Goal: Task Accomplishment & Management: Manage account settings

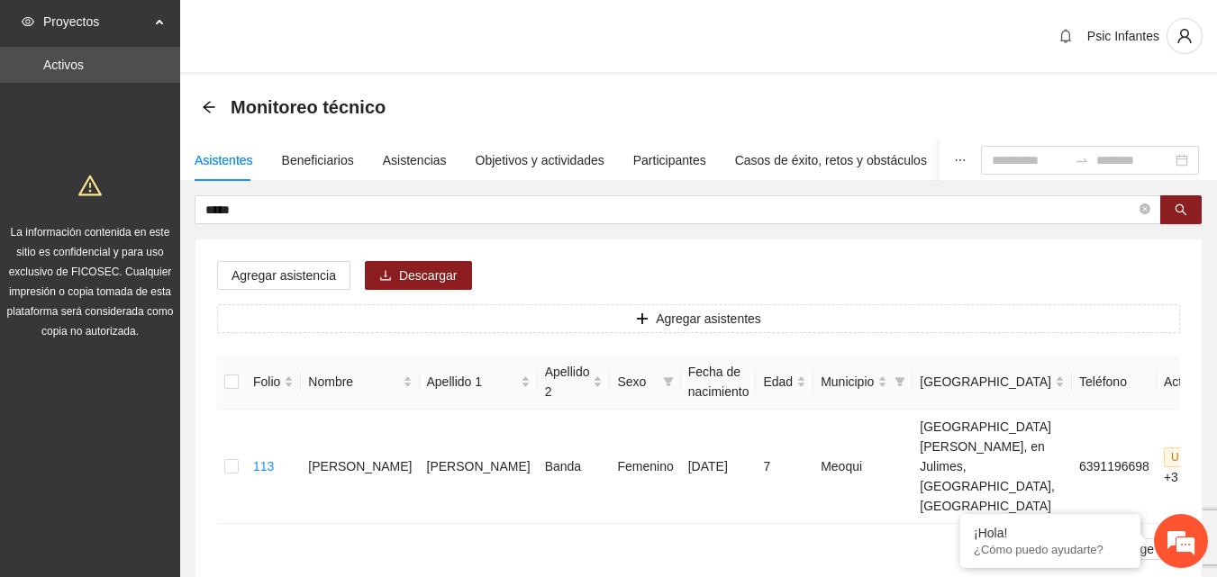
click at [547, 74] on div "Psic Infantes" at bounding box center [698, 37] width 1036 height 75
click at [574, 538] on ul "1 20 / page" at bounding box center [698, 549] width 963 height 22
click at [565, 538] on ul "1 20 / page" at bounding box center [698, 549] width 963 height 22
click at [563, 77] on div "Monitoreo técnico" at bounding box center [698, 107] width 1036 height 65
click at [562, 76] on div "Monitoreo técnico" at bounding box center [698, 107] width 1036 height 65
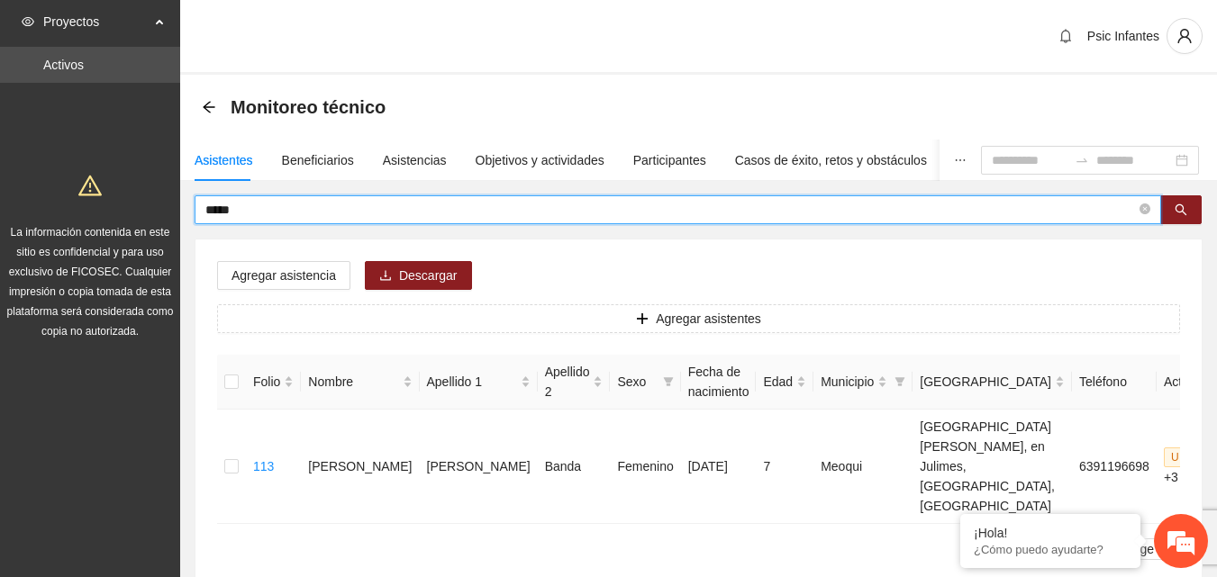
drag, startPoint x: 296, startPoint y: 205, endPoint x: 176, endPoint y: 208, distance: 120.7
click at [176, 208] on section "Proyectos Activos La información contenida en este sitio es confidencial y para…" at bounding box center [608, 352] width 1217 height 705
type input "******"
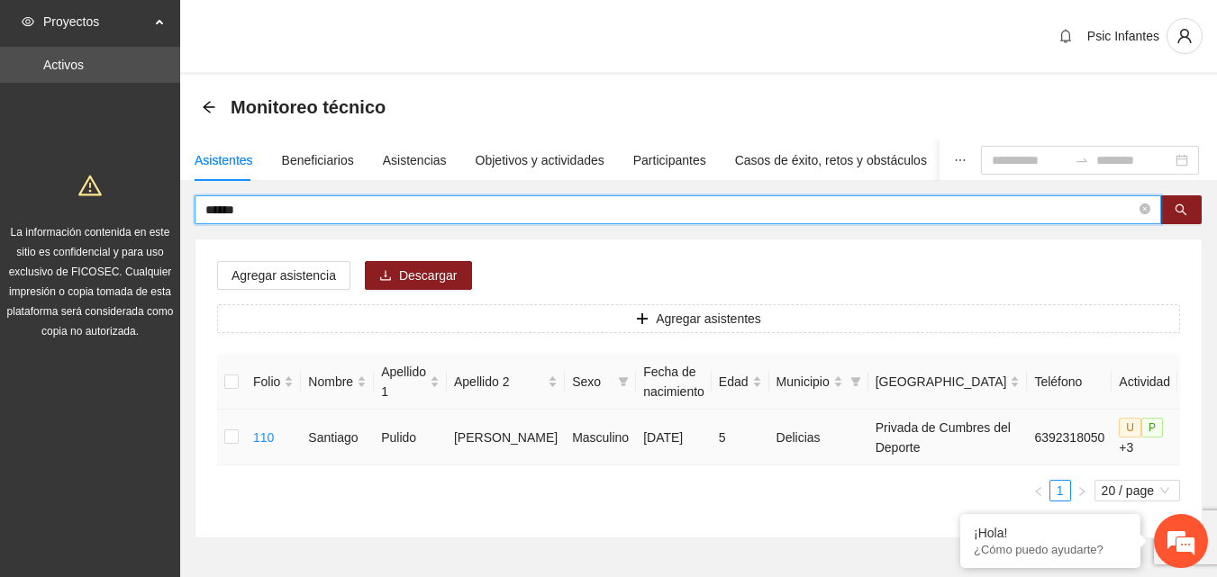
click at [1185, 445] on span "edit" at bounding box center [1198, 437] width 27 height 14
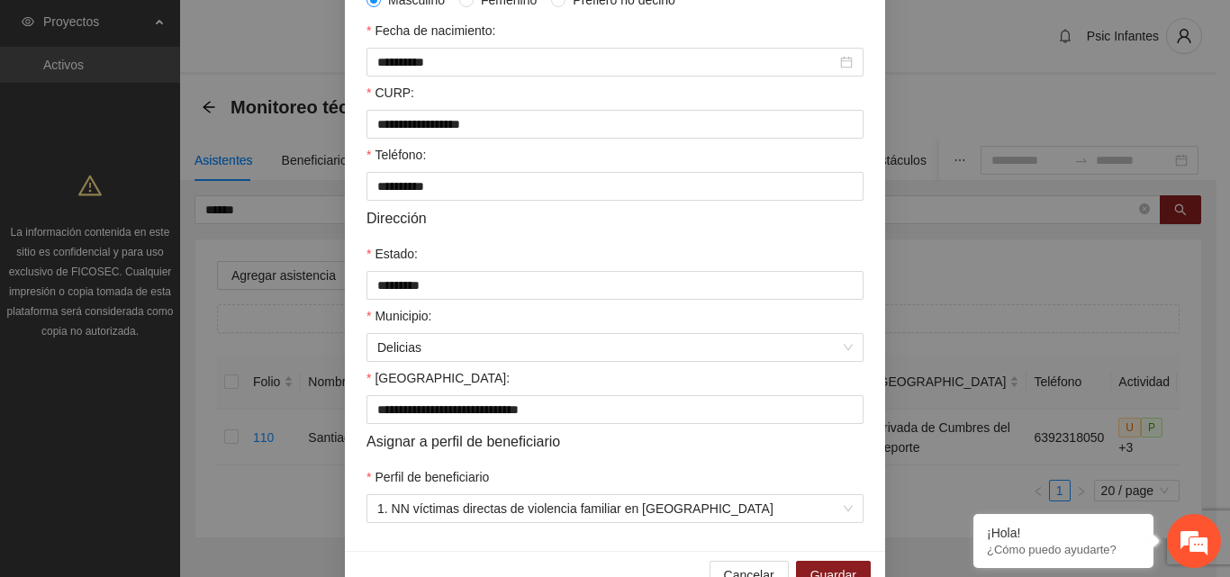
scroll to position [469, 0]
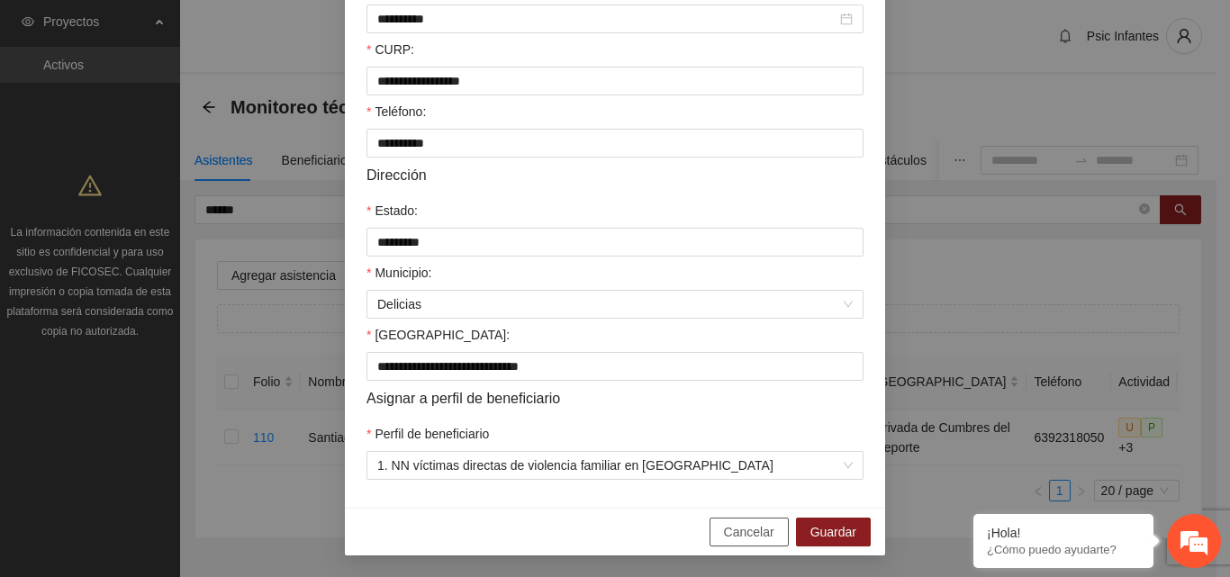
click at [719, 525] on button "Cancelar" at bounding box center [749, 532] width 79 height 29
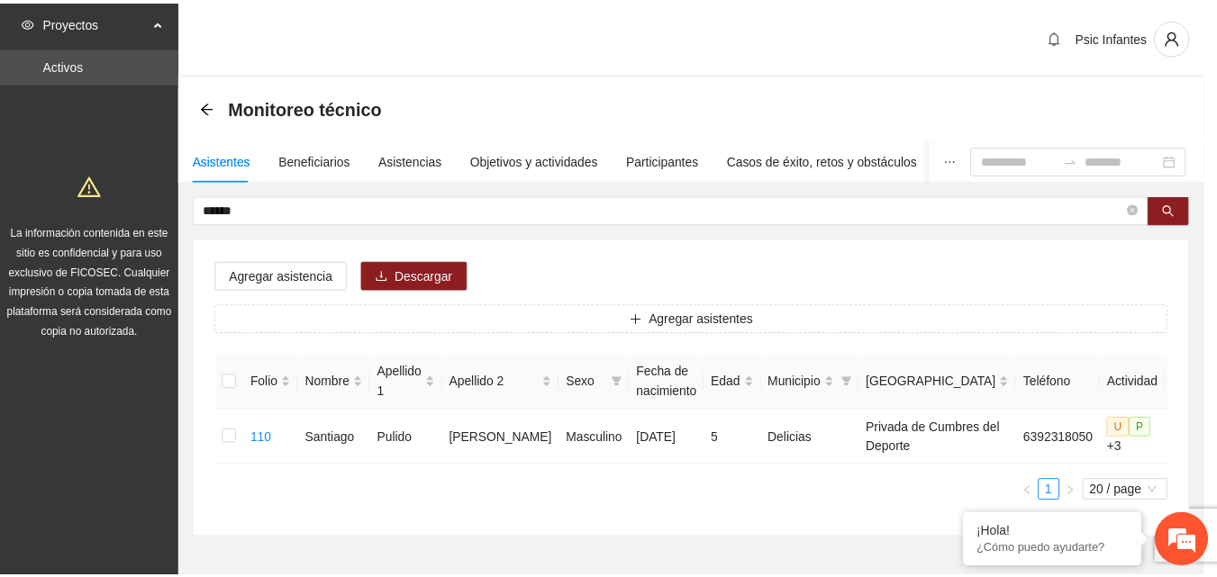
scroll to position [379, 0]
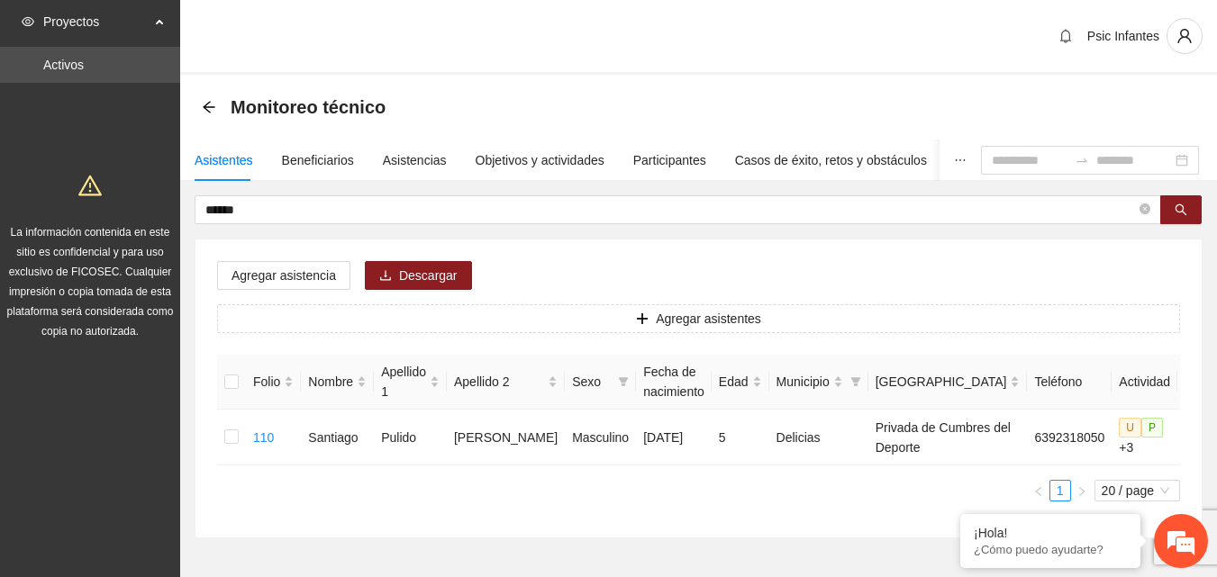
click at [529, 260] on div "Agregar asistencia Descargar Agregar asistentes Folio Nombre Apellido 1 Apellid…" at bounding box center [698, 389] width 1006 height 298
click at [524, 166] on div "Objetivos y actividades" at bounding box center [539, 160] width 129 height 20
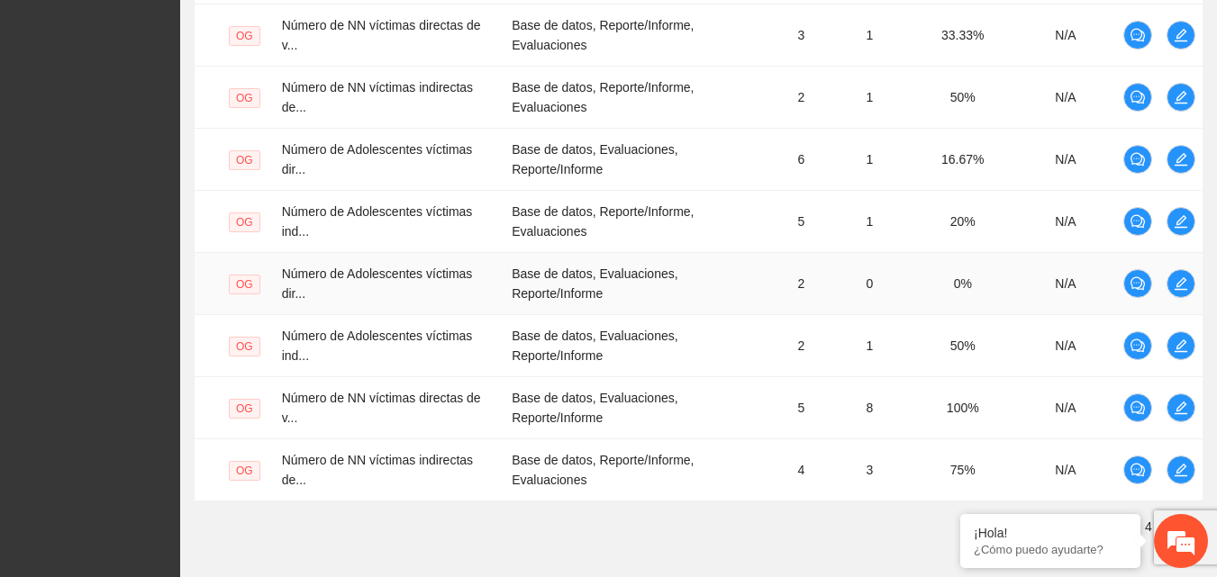
scroll to position [710, 0]
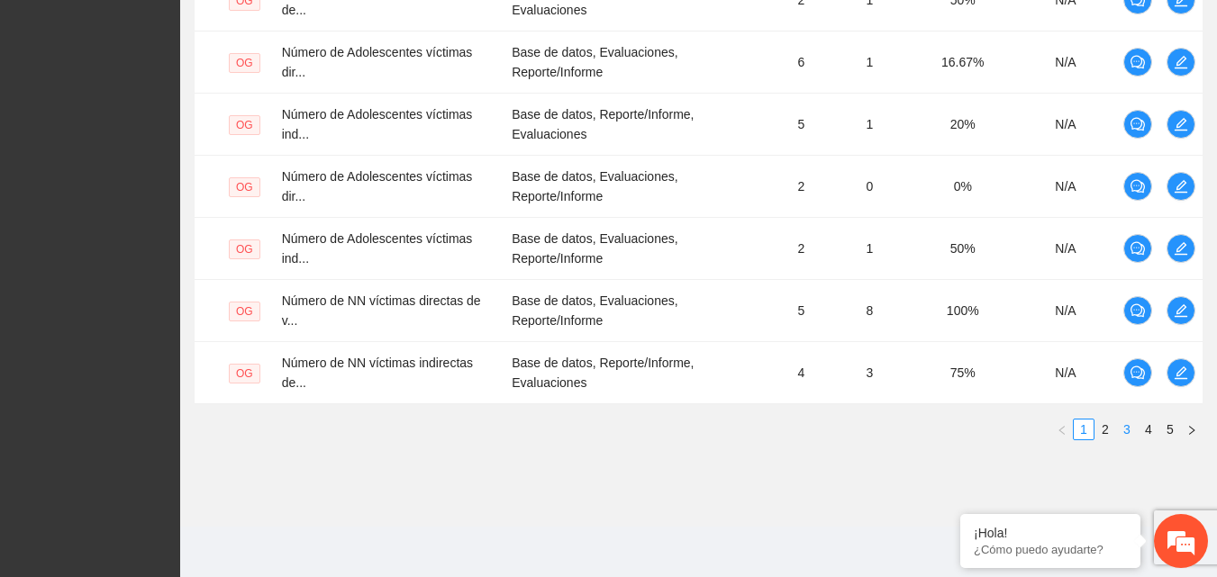
click at [1127, 432] on link "3" at bounding box center [1127, 430] width 20 height 20
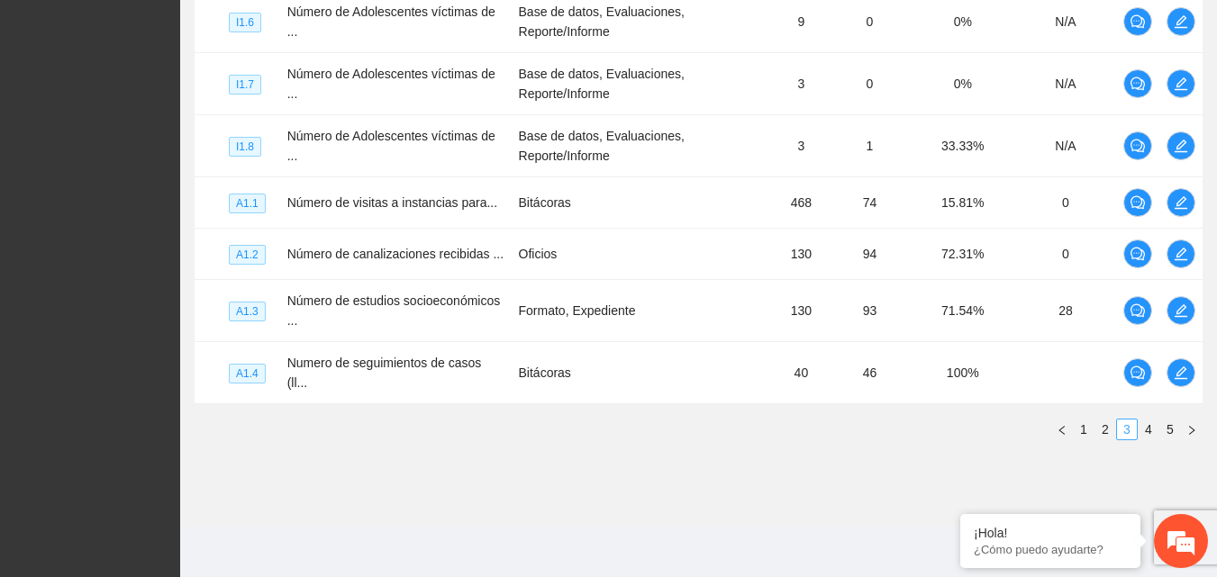
scroll to position [677, 0]
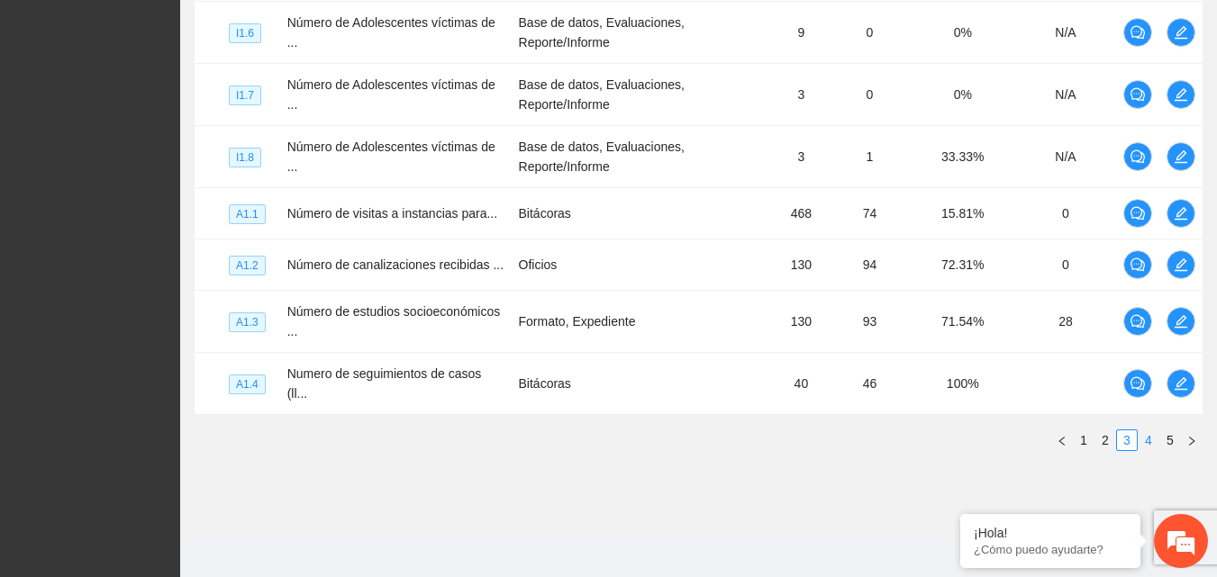
click at [1149, 434] on link "4" at bounding box center [1148, 440] width 20 height 20
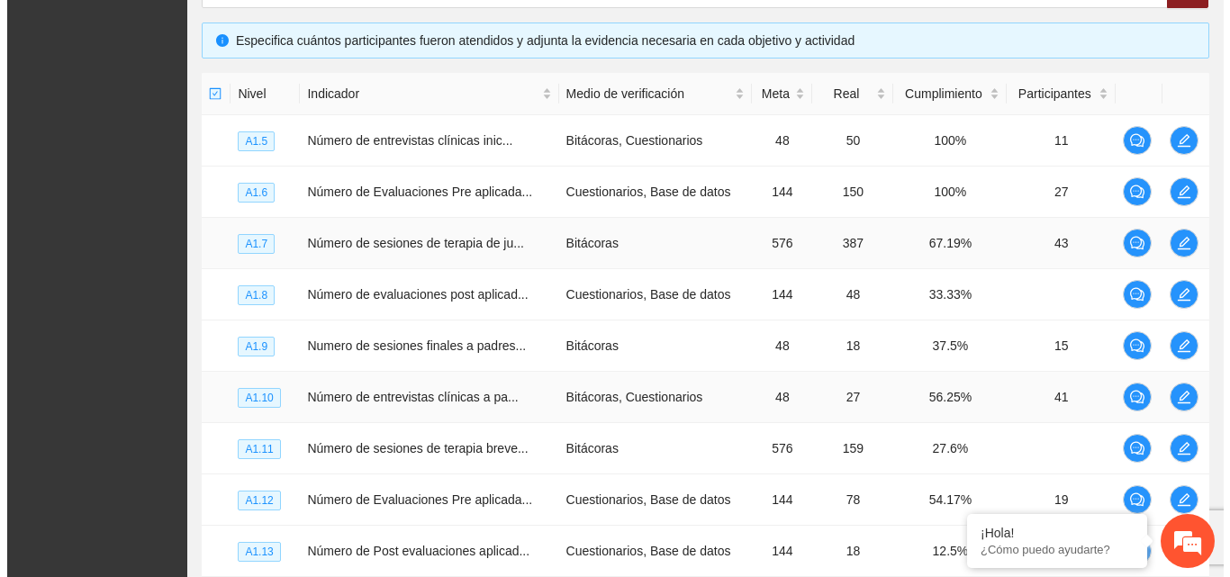
scroll to position [331, 0]
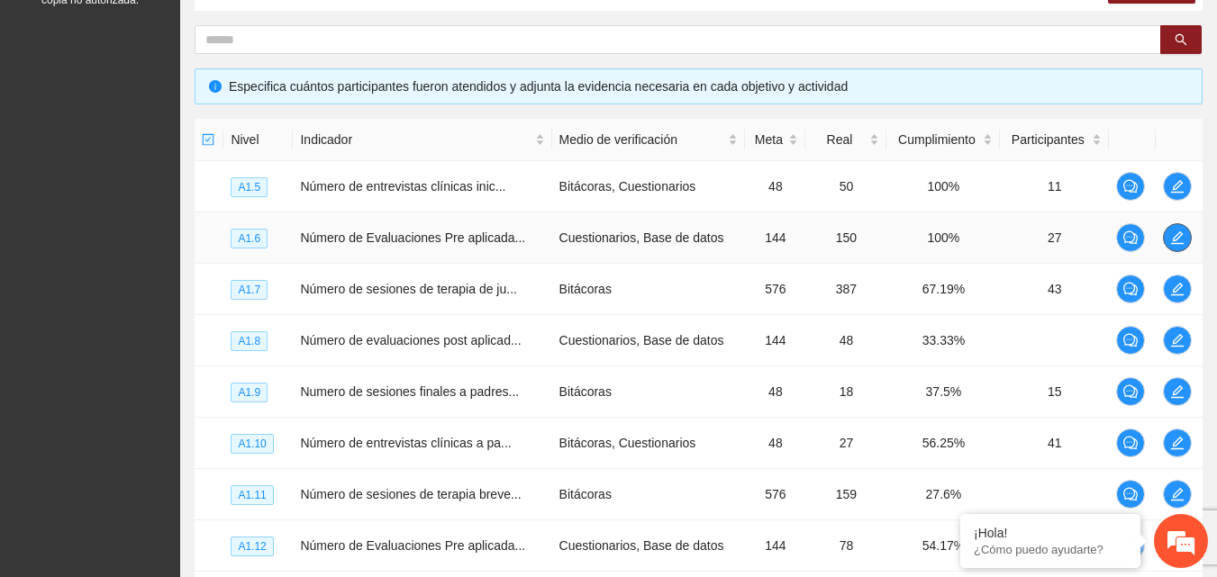
click at [1176, 234] on icon "edit" at bounding box center [1177, 238] width 14 height 14
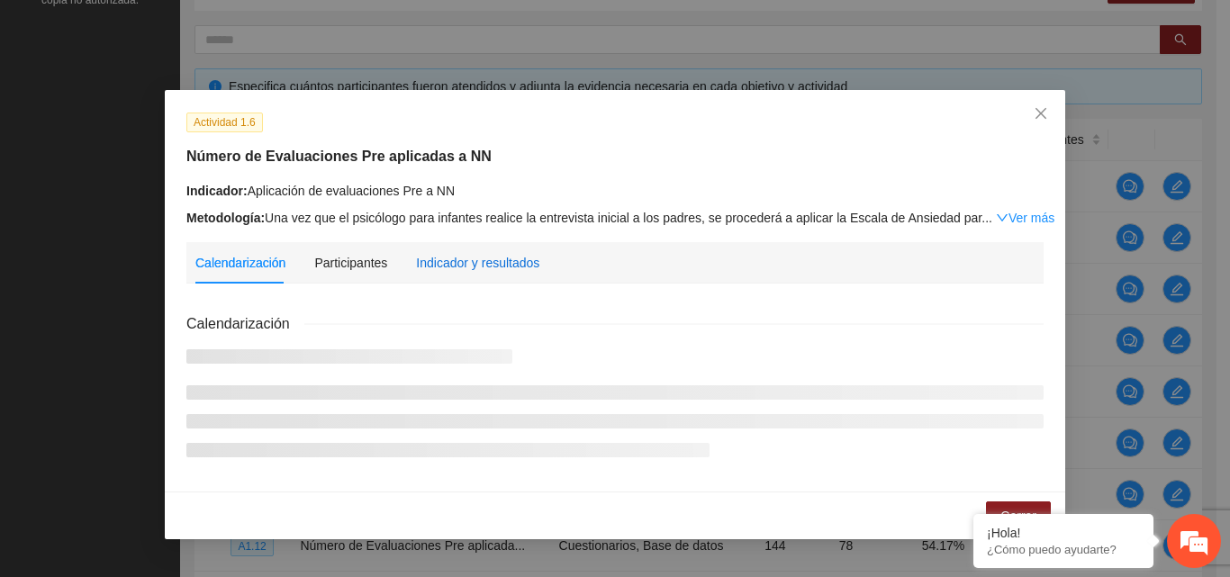
click at [503, 259] on div "Indicador y resultados" at bounding box center [477, 263] width 123 height 20
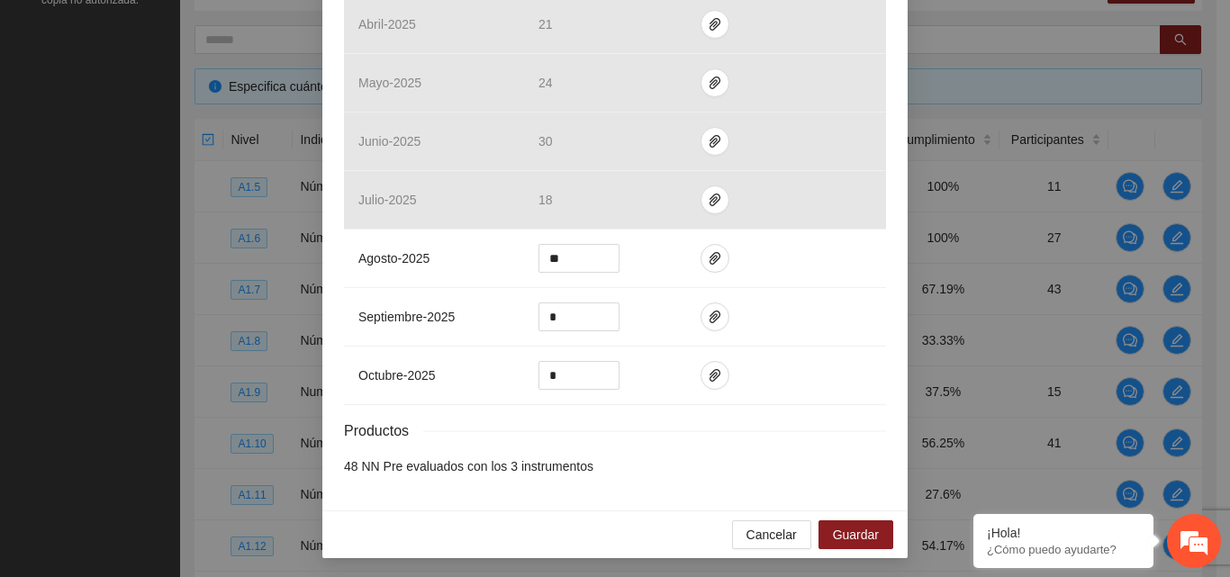
scroll to position [593, 0]
click at [710, 261] on icon "paper-clip" at bounding box center [715, 256] width 14 height 14
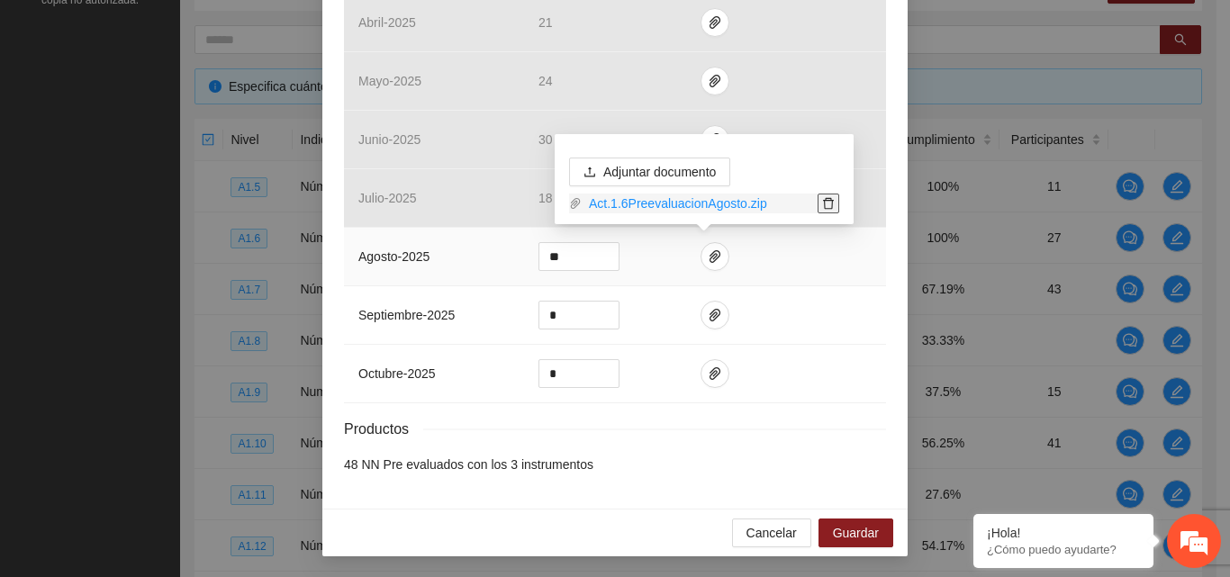
click at [828, 202] on icon "delete" at bounding box center [828, 203] width 13 height 13
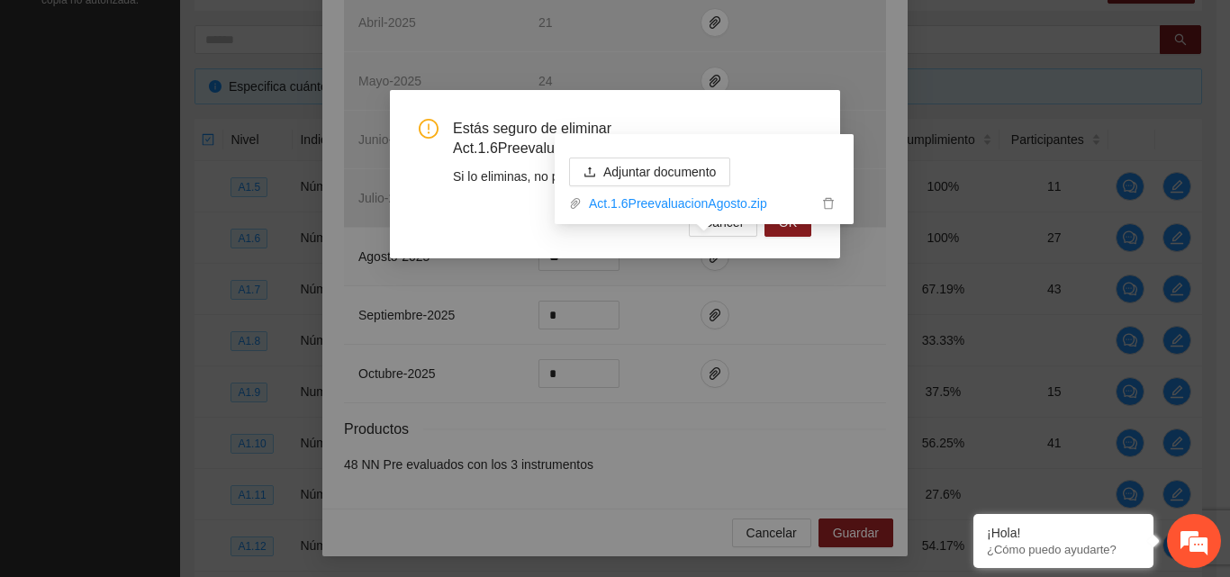
click at [788, 223] on div "Adjuntar documento Act.1.6PreevaluacionAgosto.zip" at bounding box center [704, 179] width 299 height 90
click at [828, 200] on icon "delete" at bounding box center [828, 204] width 11 height 12
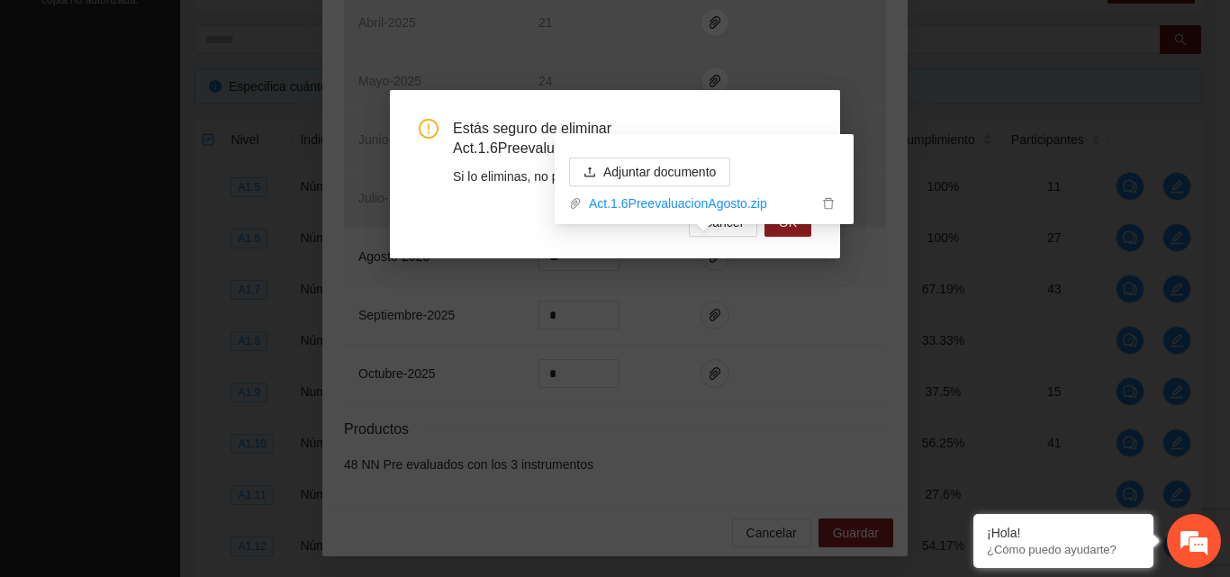
click at [797, 230] on div "Adjuntar documento Act.1.6PreevaluacionAgosto.zip" at bounding box center [704, 186] width 299 height 104
click at [480, 191] on div "Estás seguro de eliminar Act.1.6PreevaluacionAgosto.zip? Si lo eliminas, no pod…" at bounding box center [615, 178] width 393 height 118
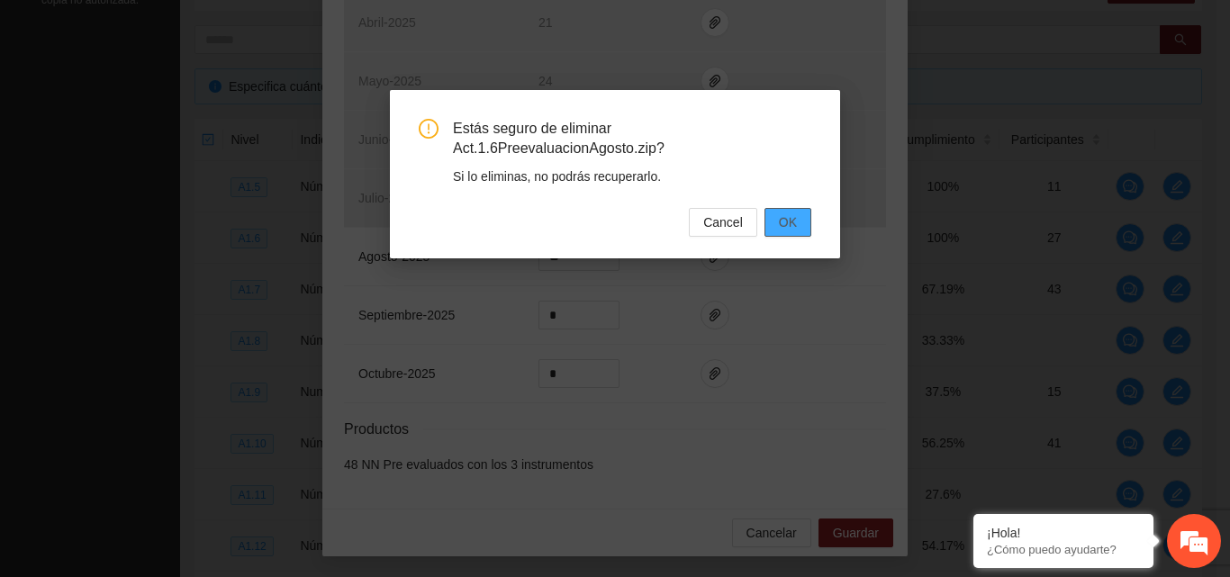
click at [780, 221] on span "OK" at bounding box center [788, 223] width 18 height 20
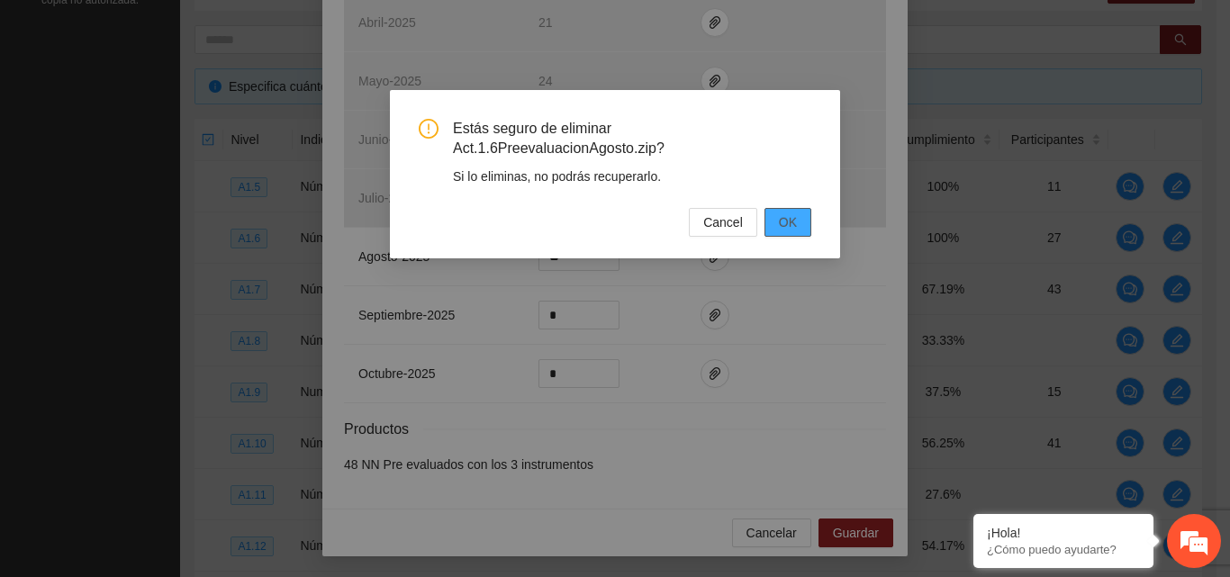
click at [791, 222] on span "OK" at bounding box center [788, 223] width 18 height 20
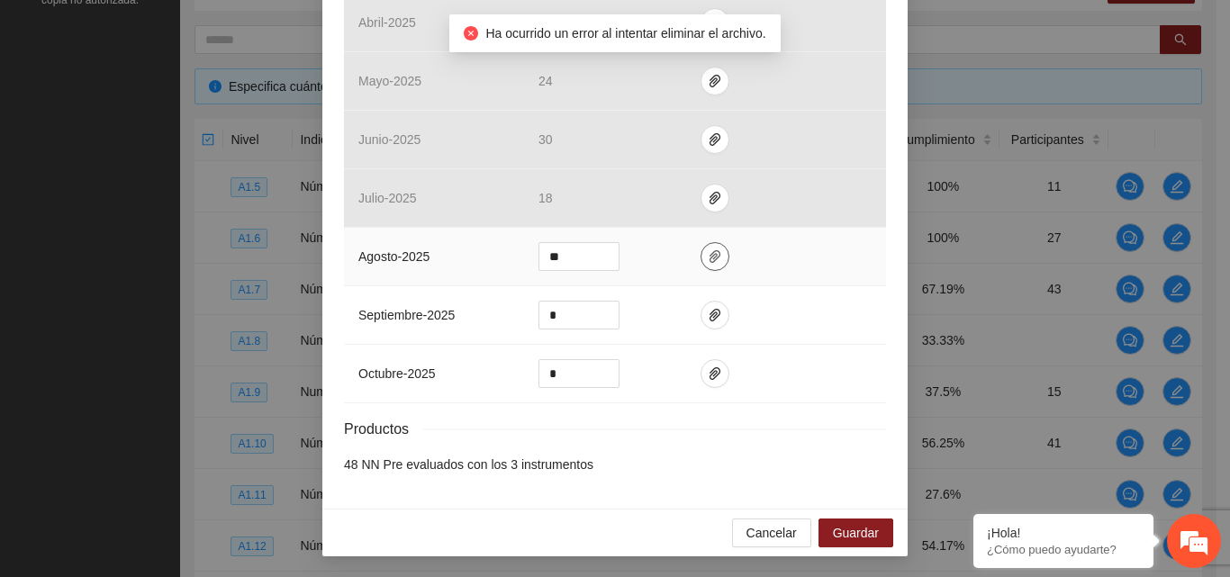
click at [712, 261] on span "paper-clip" at bounding box center [714, 256] width 27 height 14
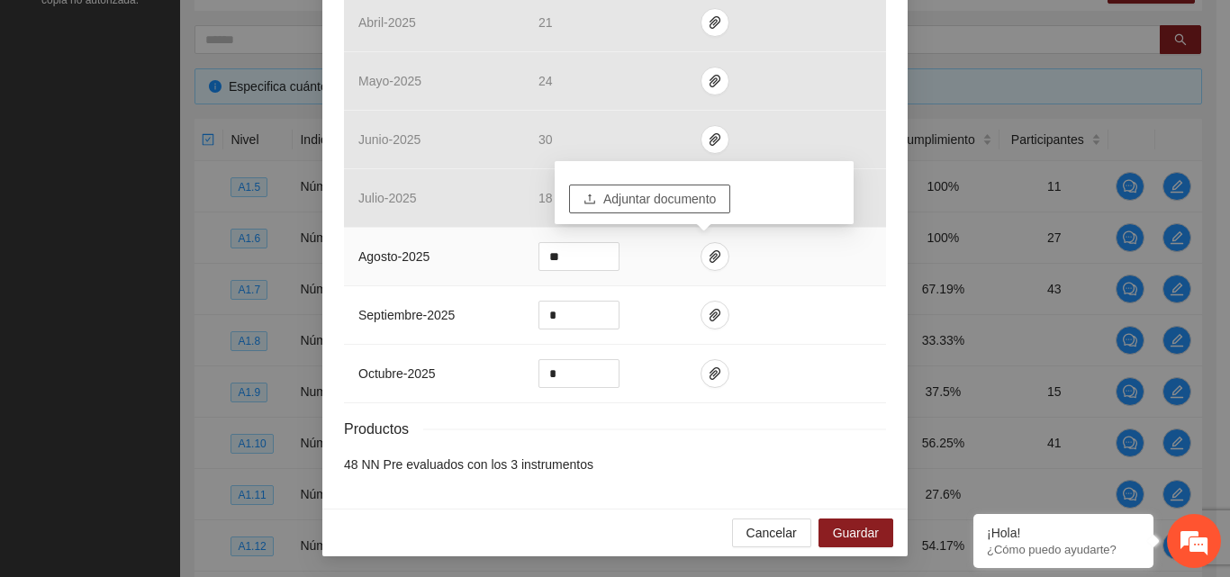
click at [663, 192] on span "Adjuntar documento" at bounding box center [659, 199] width 113 height 20
click at [855, 541] on span "Guardar" at bounding box center [856, 533] width 46 height 20
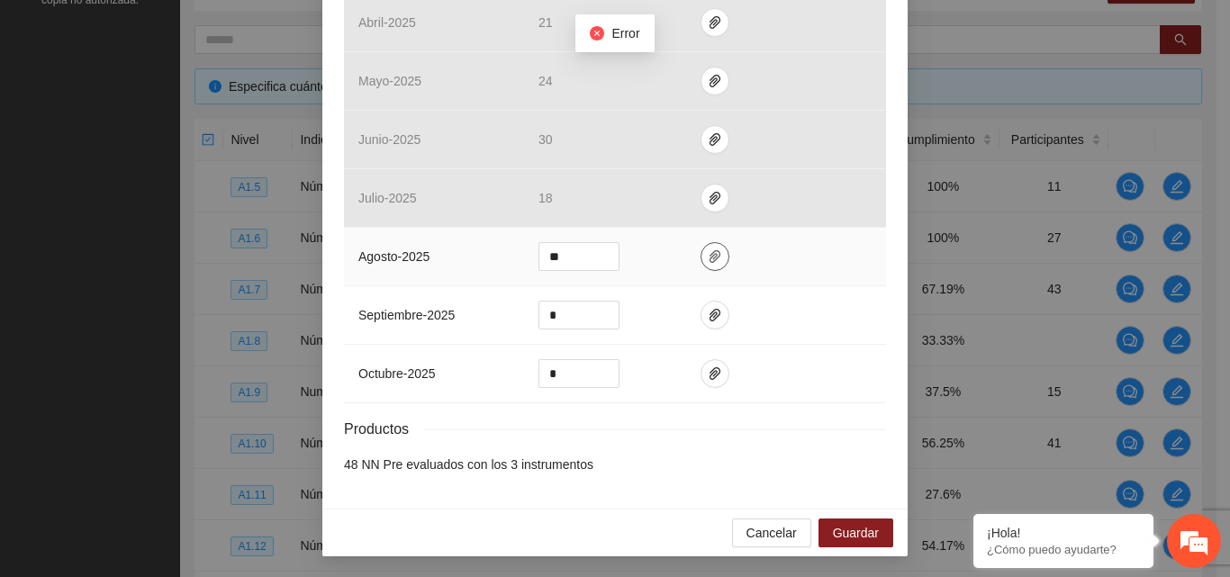
click at [708, 257] on icon "paper-clip" at bounding box center [715, 256] width 14 height 14
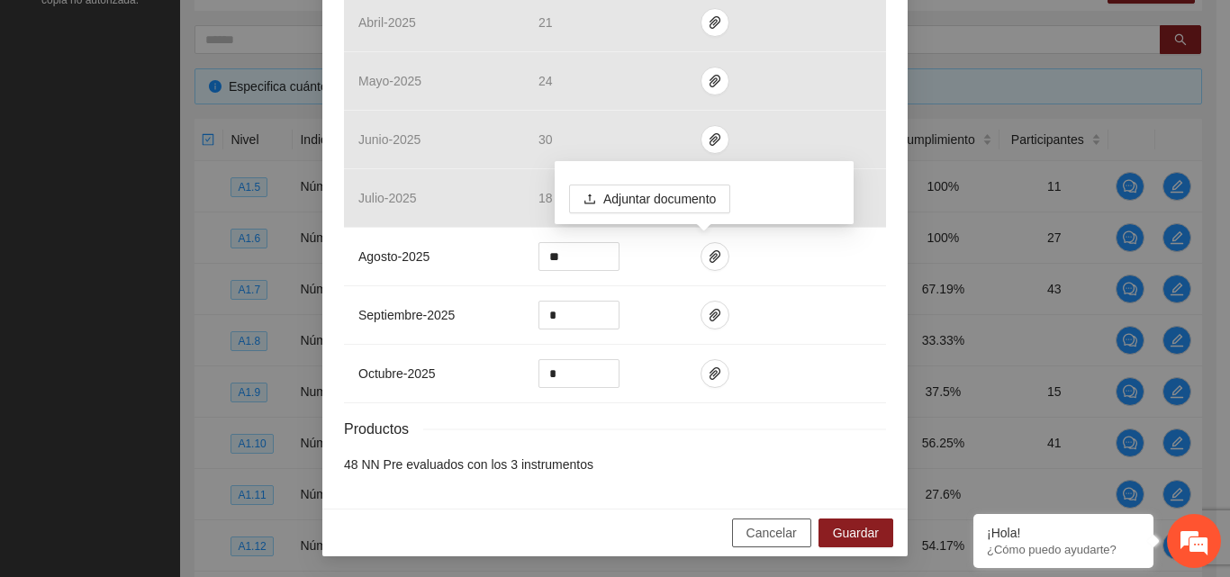
click at [746, 538] on span "Cancelar" at bounding box center [771, 533] width 50 height 20
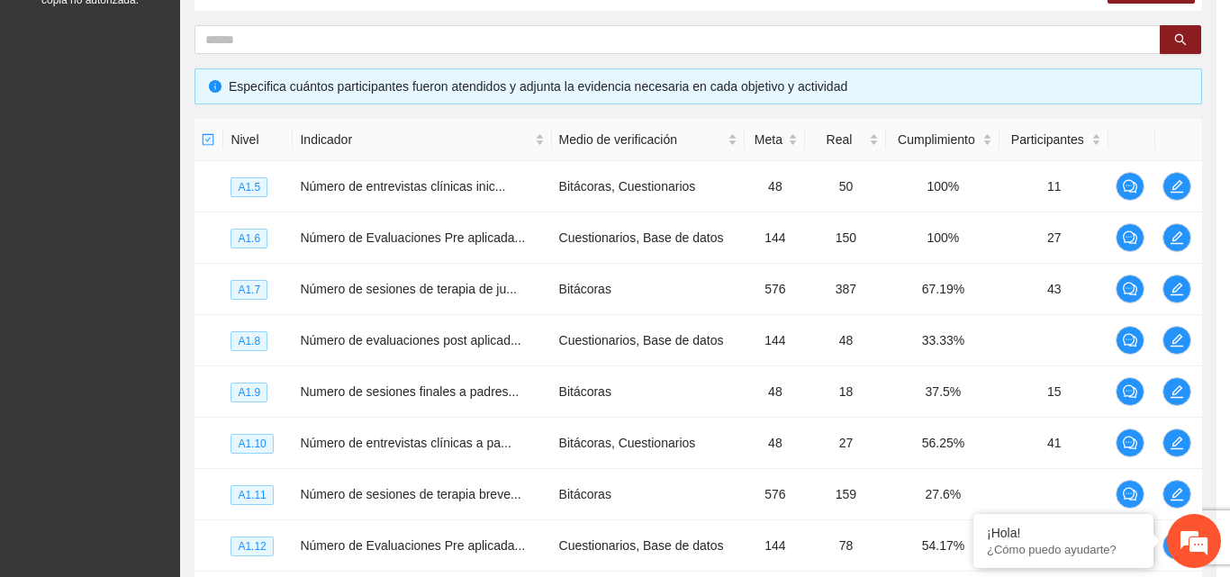
scroll to position [503, 0]
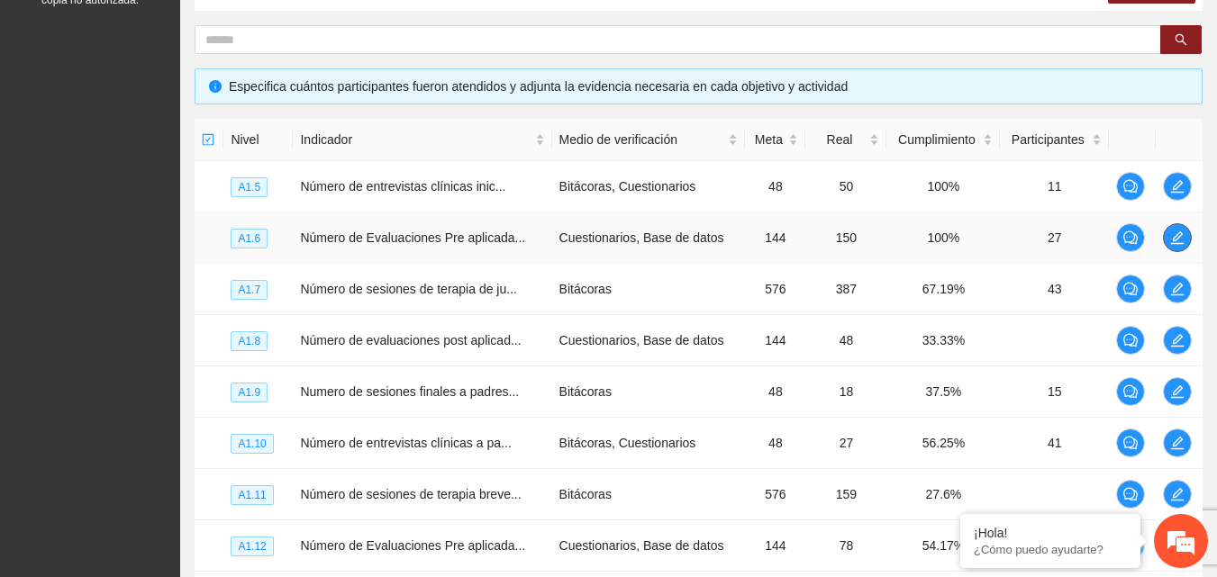
click at [1180, 238] on icon "edit" at bounding box center [1177, 238] width 14 height 14
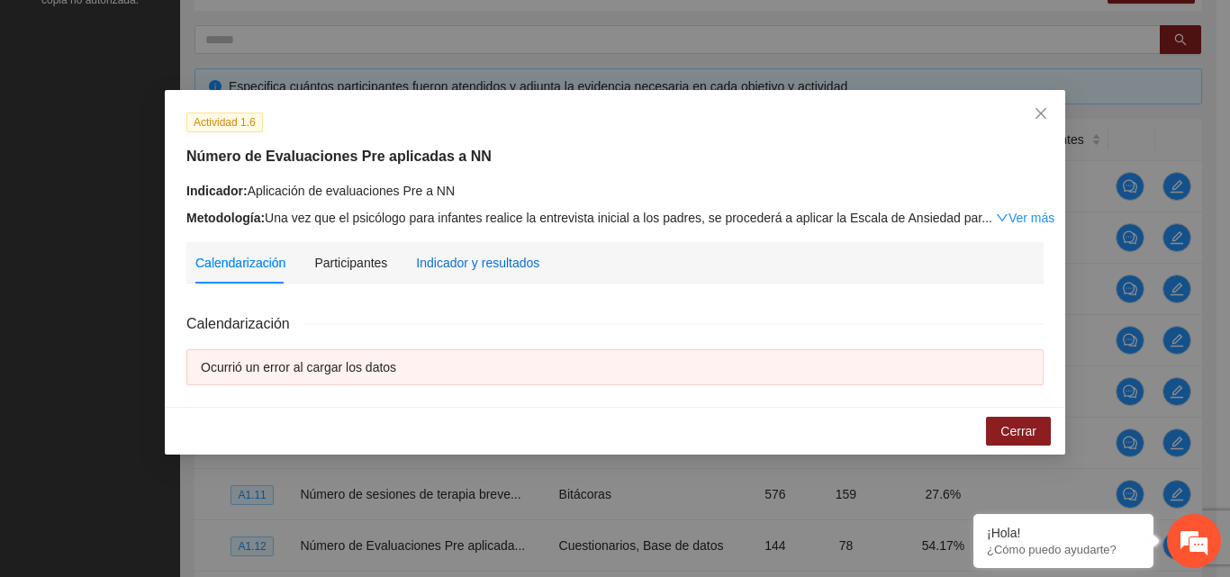
click at [502, 257] on div "Indicador y resultados" at bounding box center [477, 263] width 123 height 20
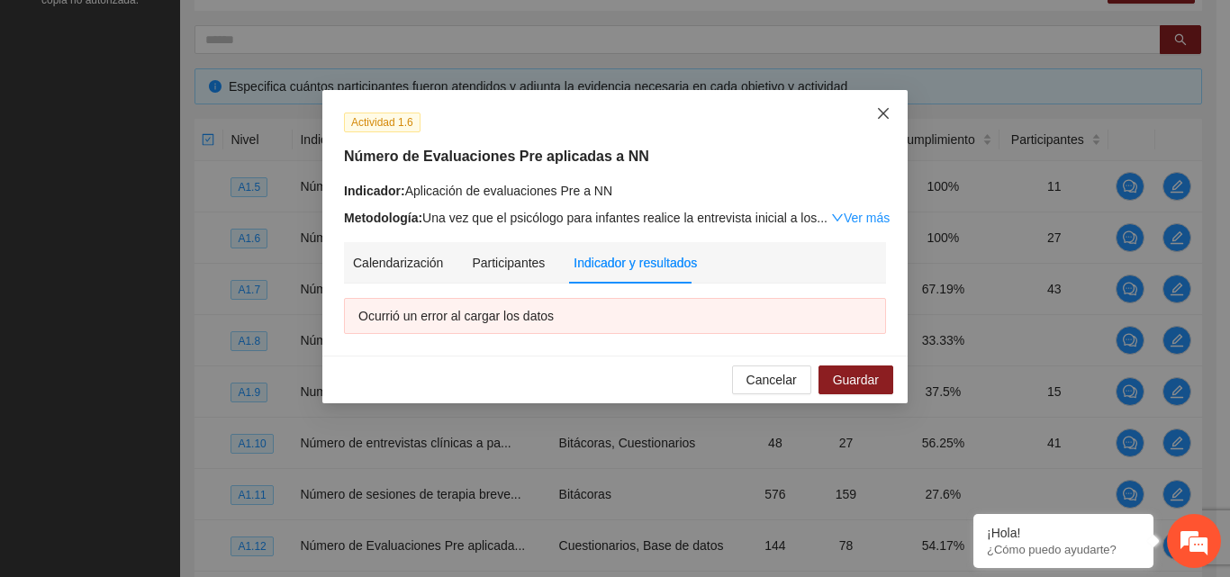
click at [881, 116] on icon "close" at bounding box center [883, 113] width 11 height 11
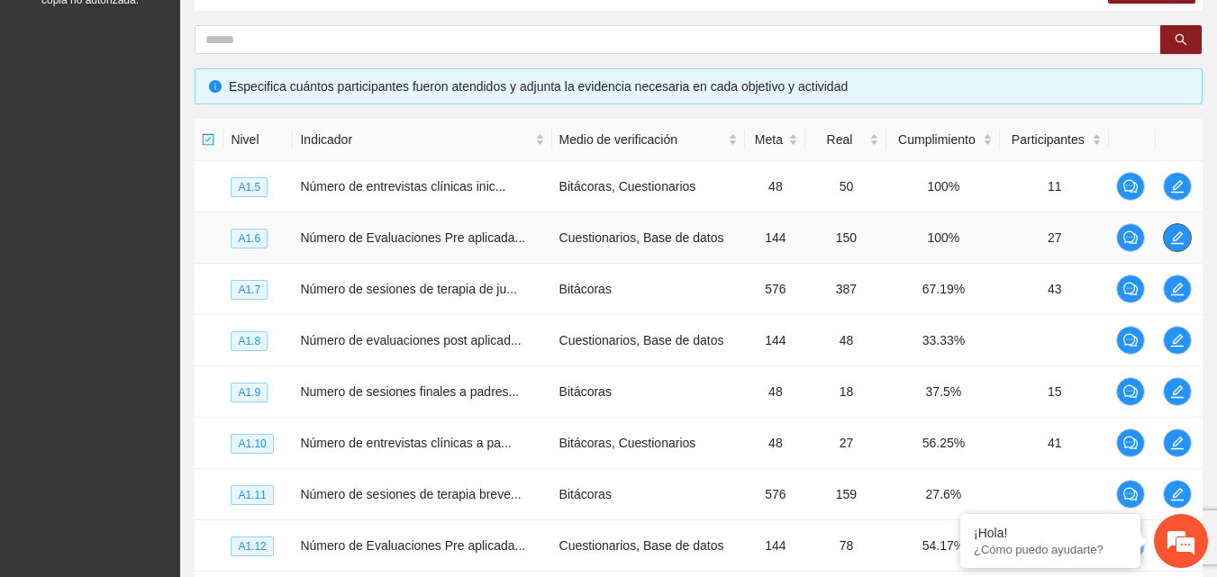
click at [1170, 243] on icon "edit" at bounding box center [1177, 238] width 14 height 14
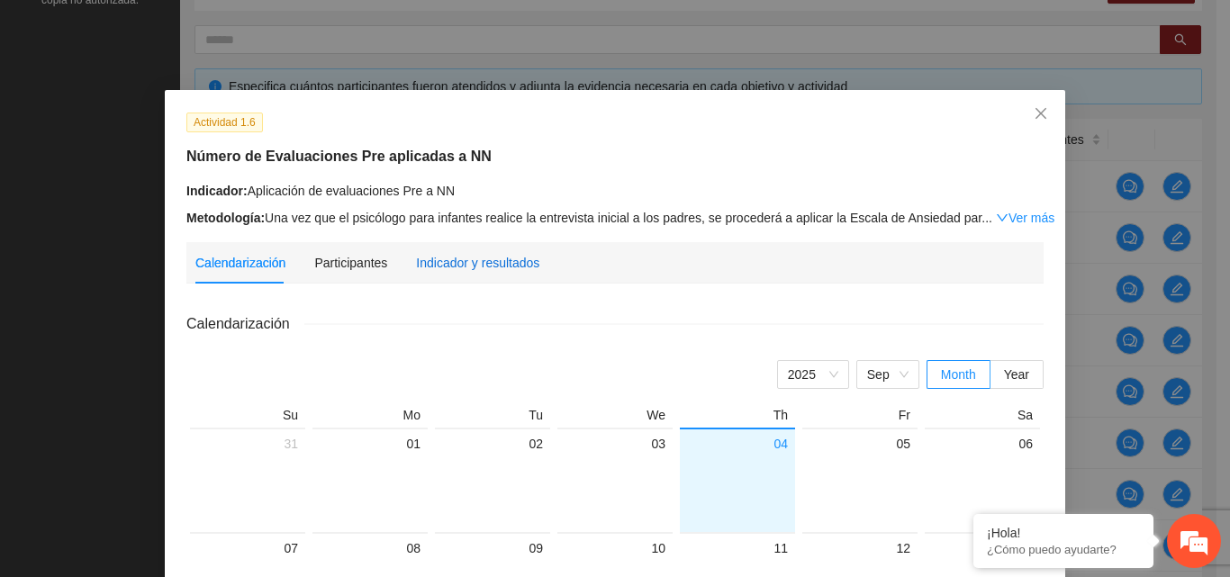
click at [445, 267] on div "Indicador y resultados" at bounding box center [477, 263] width 123 height 20
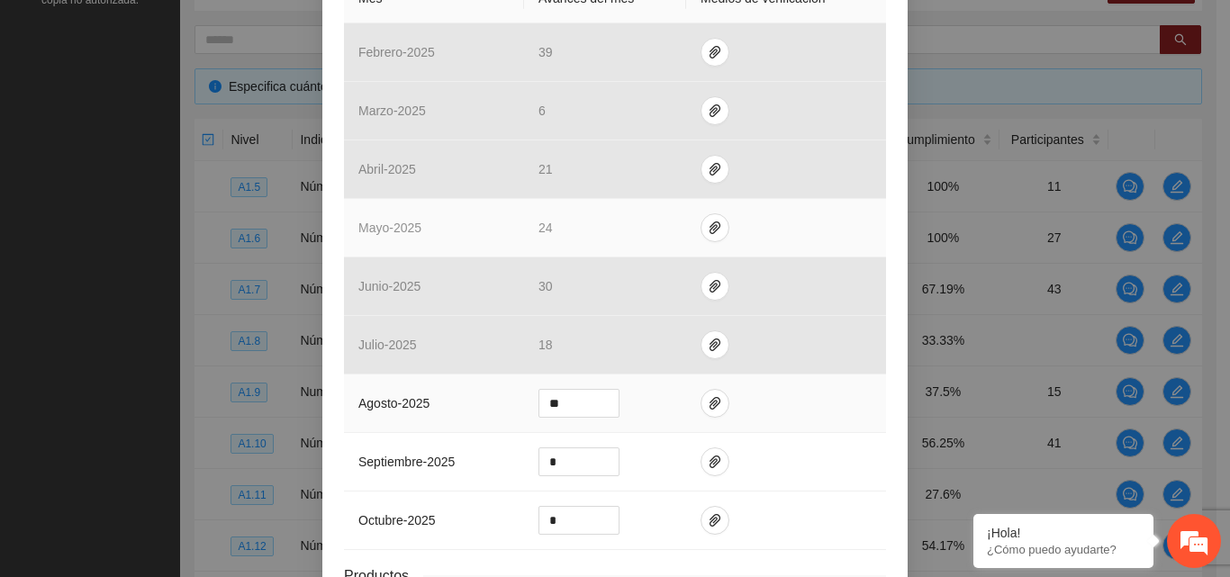
scroll to position [450, 0]
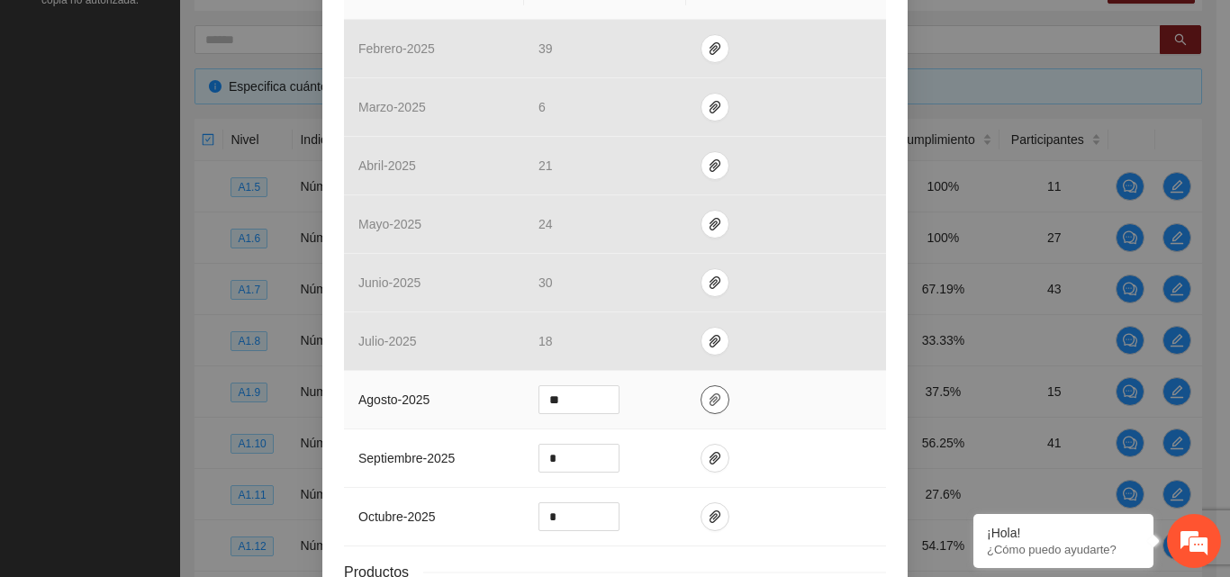
click at [708, 402] on icon "paper-clip" at bounding box center [715, 400] width 14 height 14
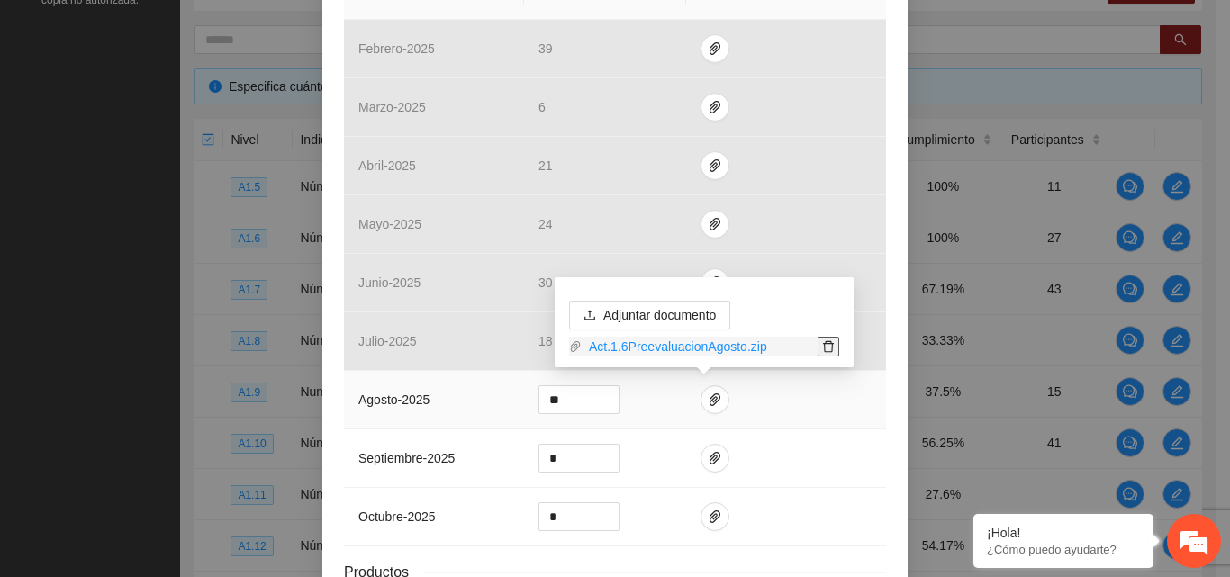
click at [827, 345] on icon "delete" at bounding box center [828, 346] width 13 height 13
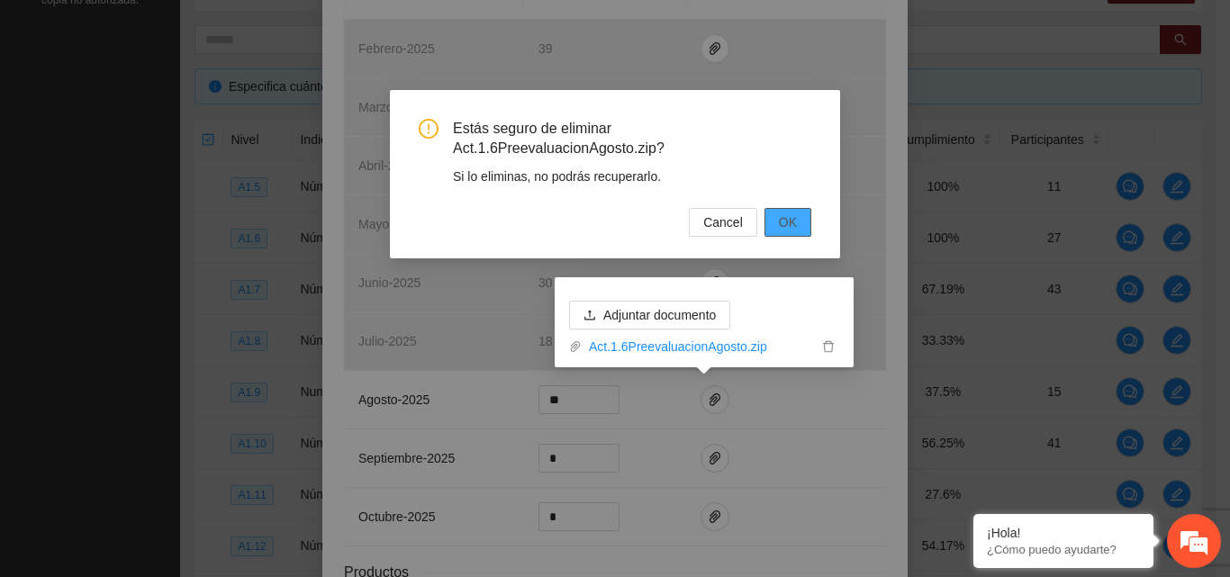
click at [786, 229] on span "OK" at bounding box center [788, 223] width 18 height 20
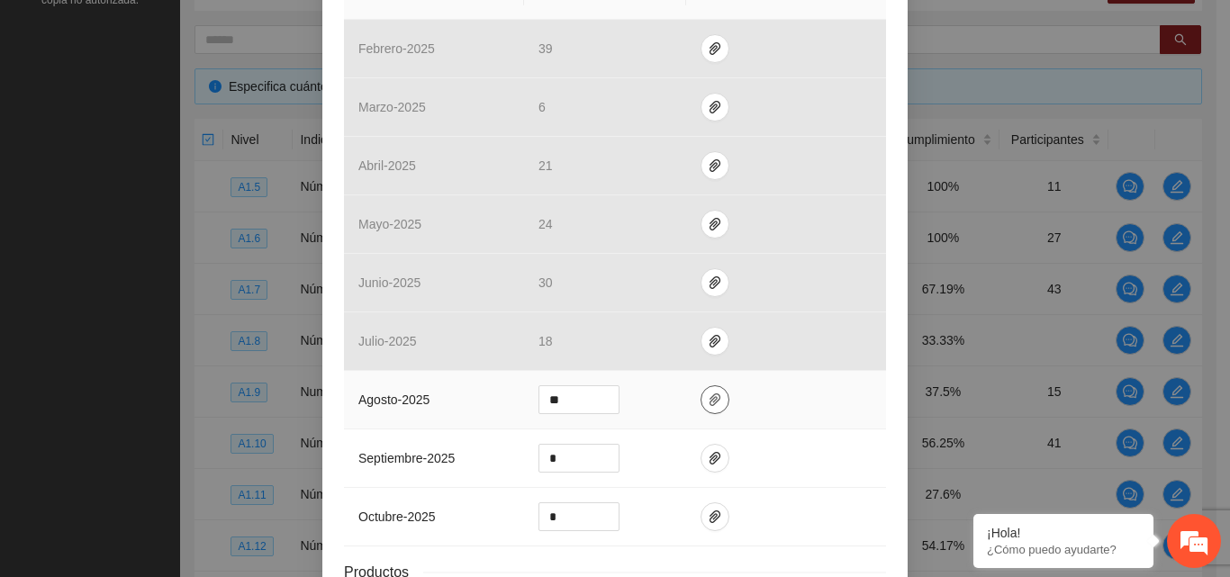
click at [708, 405] on icon "paper-clip" at bounding box center [715, 400] width 14 height 14
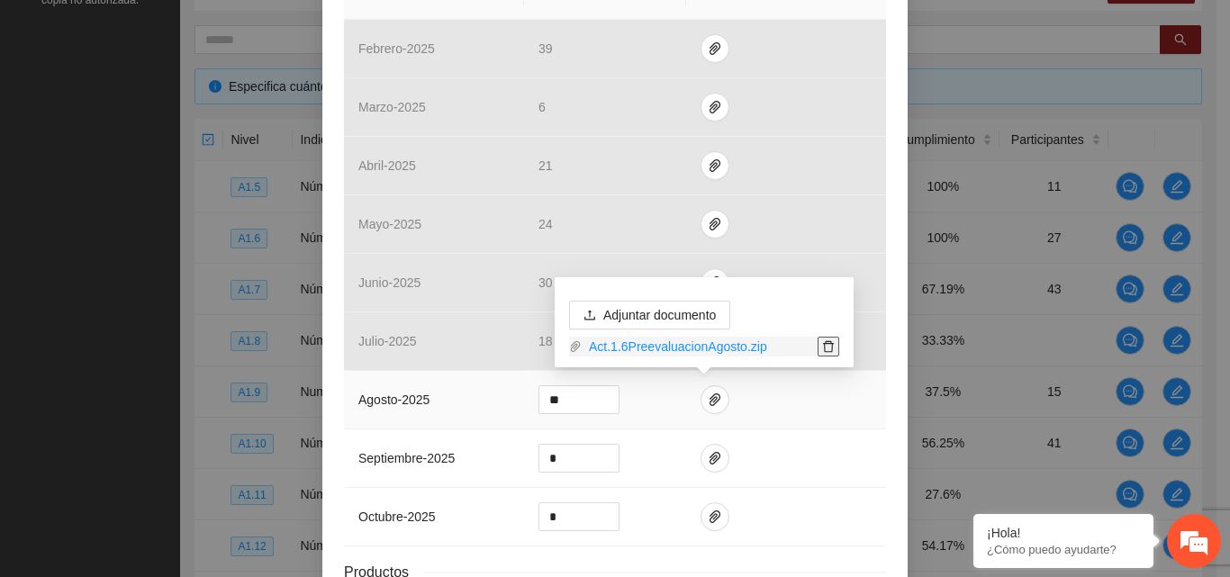
click at [825, 349] on icon "delete" at bounding box center [828, 347] width 11 height 12
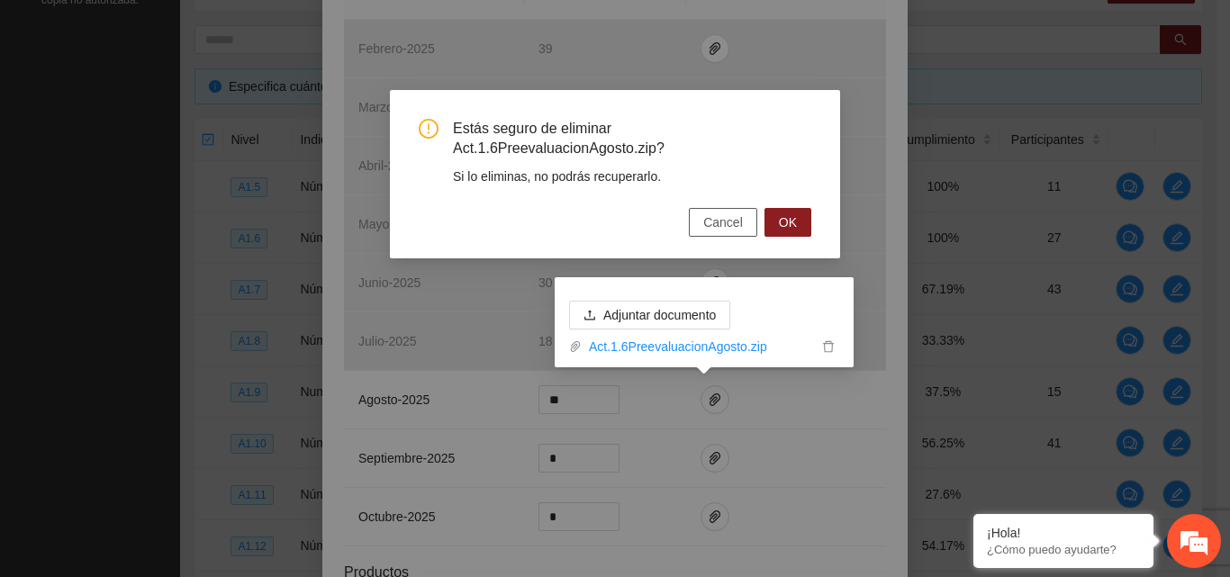
click at [738, 213] on span "Cancel" at bounding box center [723, 223] width 40 height 20
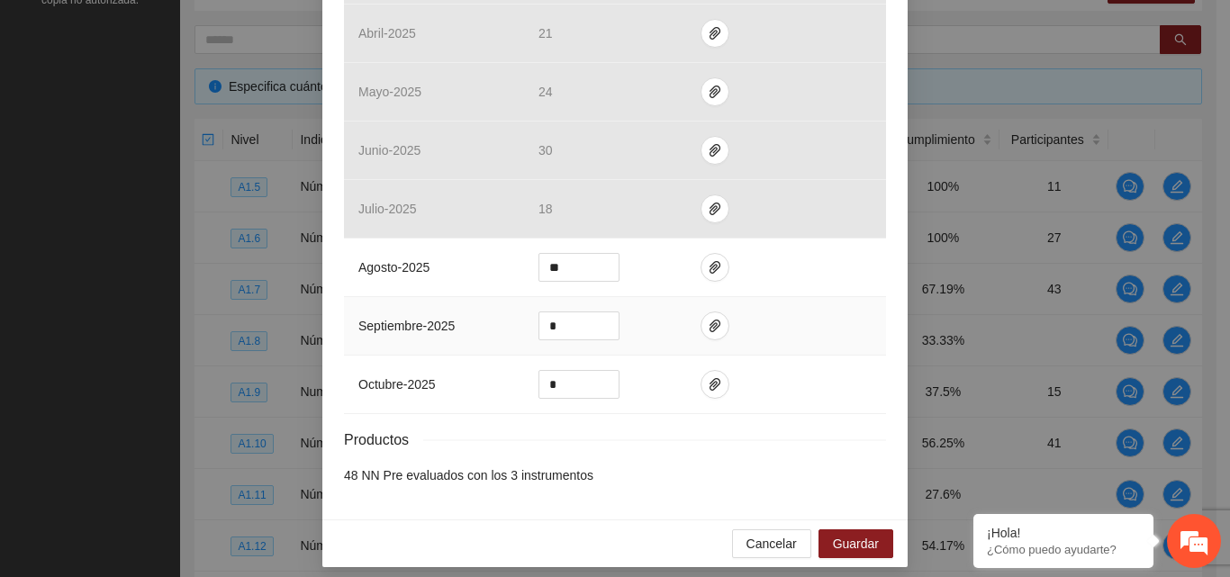
scroll to position [593, 0]
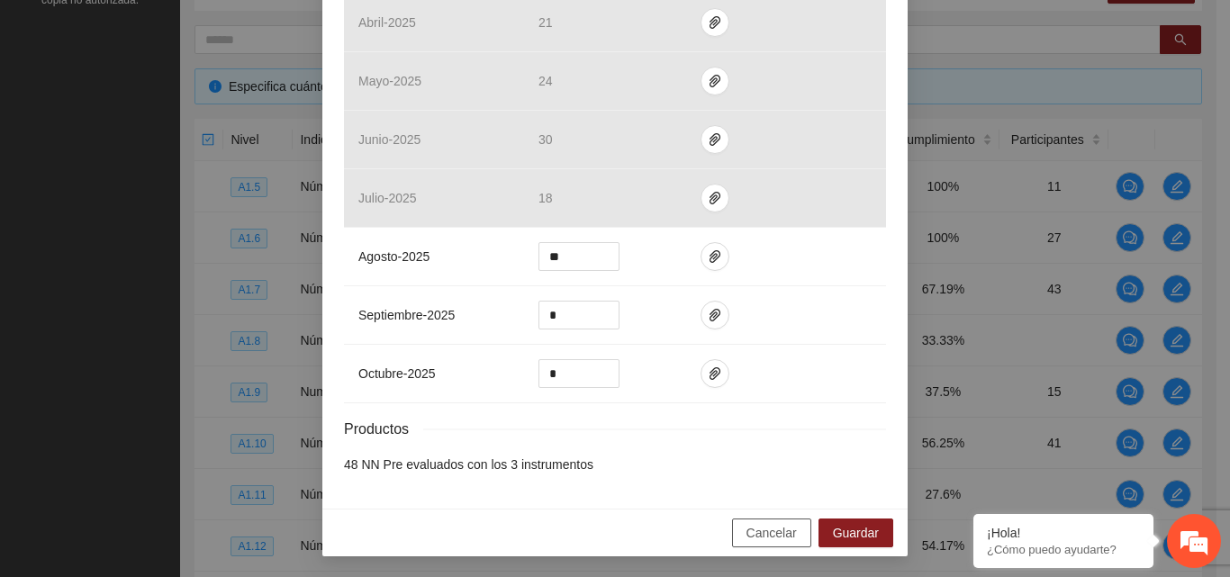
click at [776, 528] on span "Cancelar" at bounding box center [771, 533] width 50 height 20
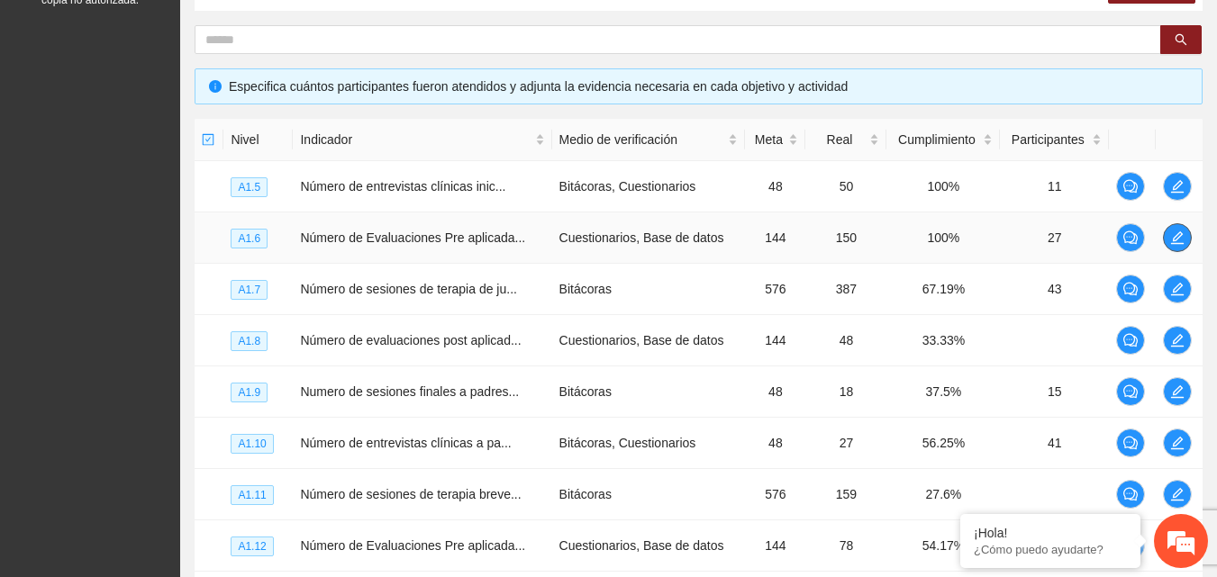
click at [1179, 240] on icon "edit" at bounding box center [1177, 238] width 14 height 14
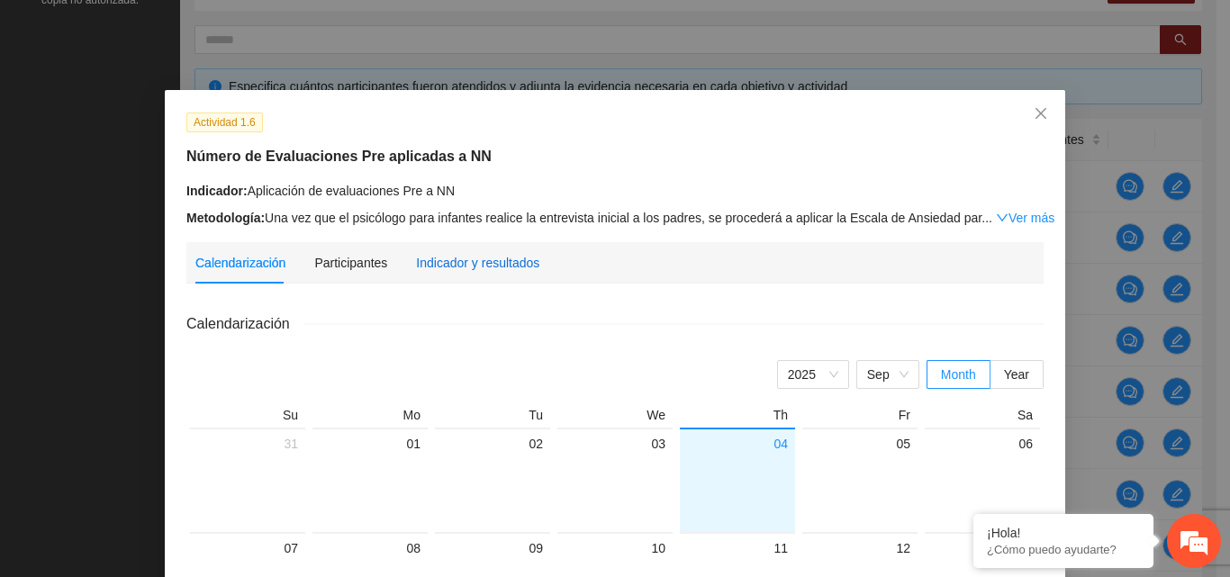
click at [509, 258] on div "Indicador y resultados" at bounding box center [477, 263] width 123 height 20
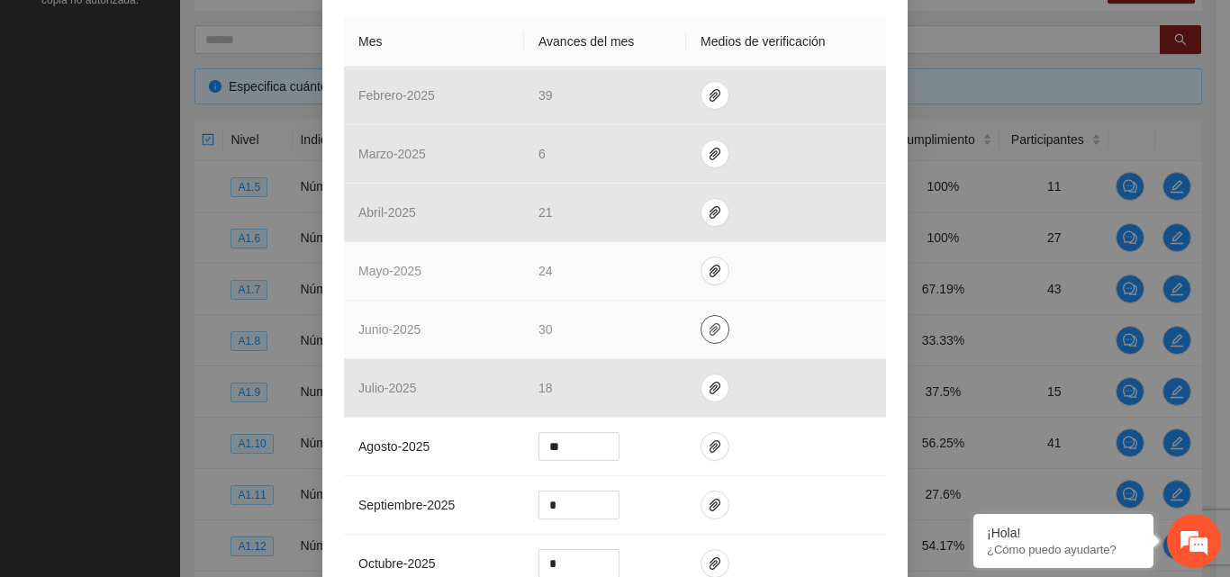
scroll to position [450, 0]
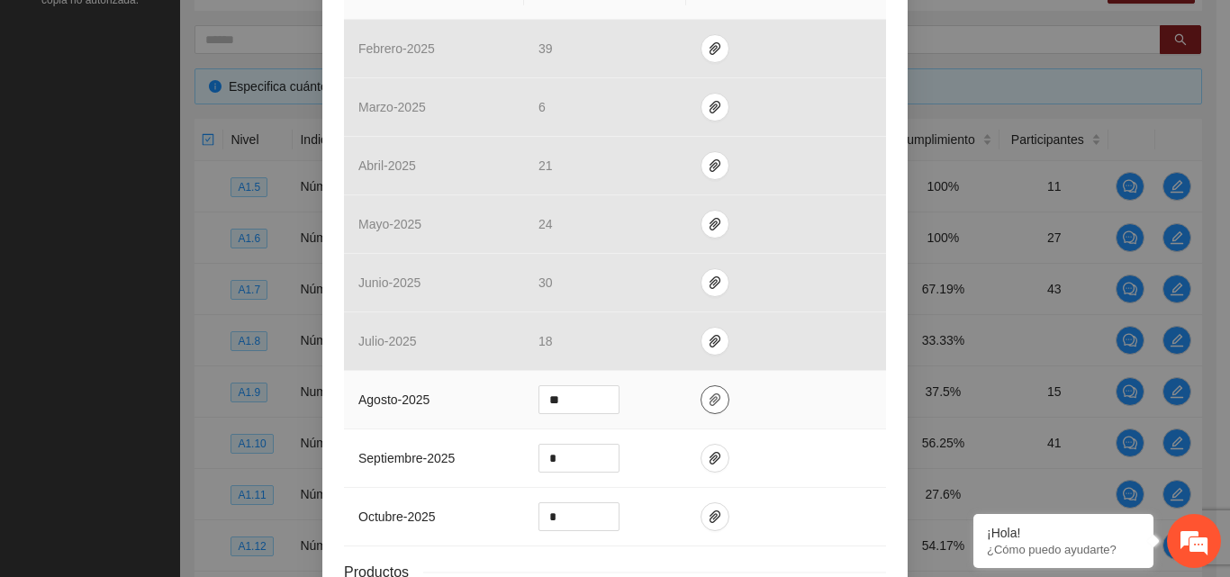
click at [710, 398] on icon "paper-clip" at bounding box center [715, 399] width 11 height 13
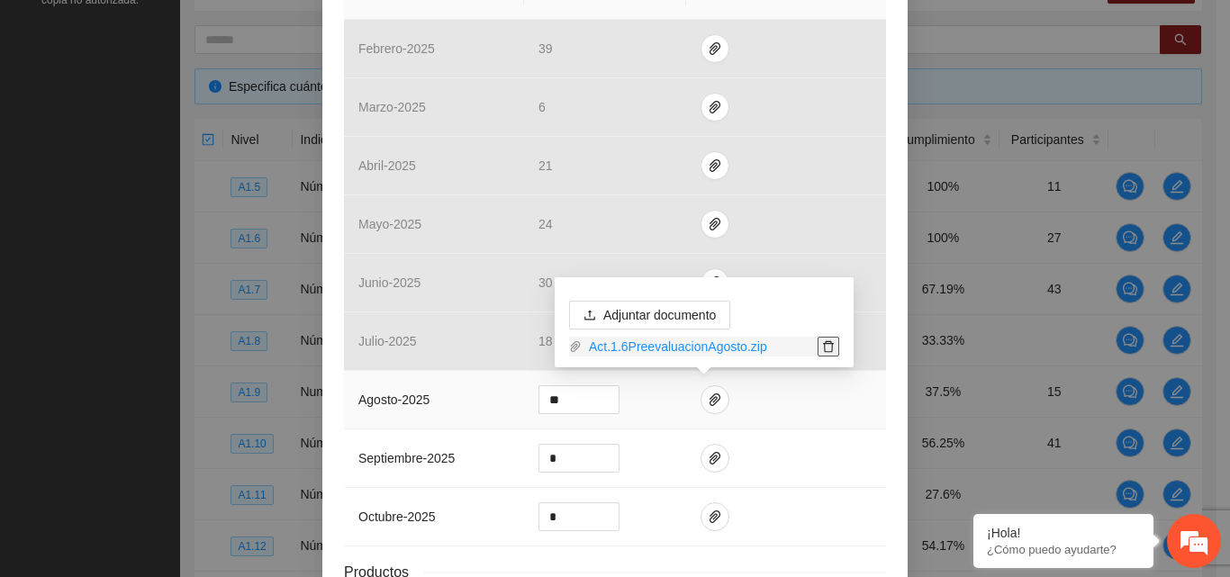
click at [830, 350] on icon "delete" at bounding box center [828, 346] width 13 height 13
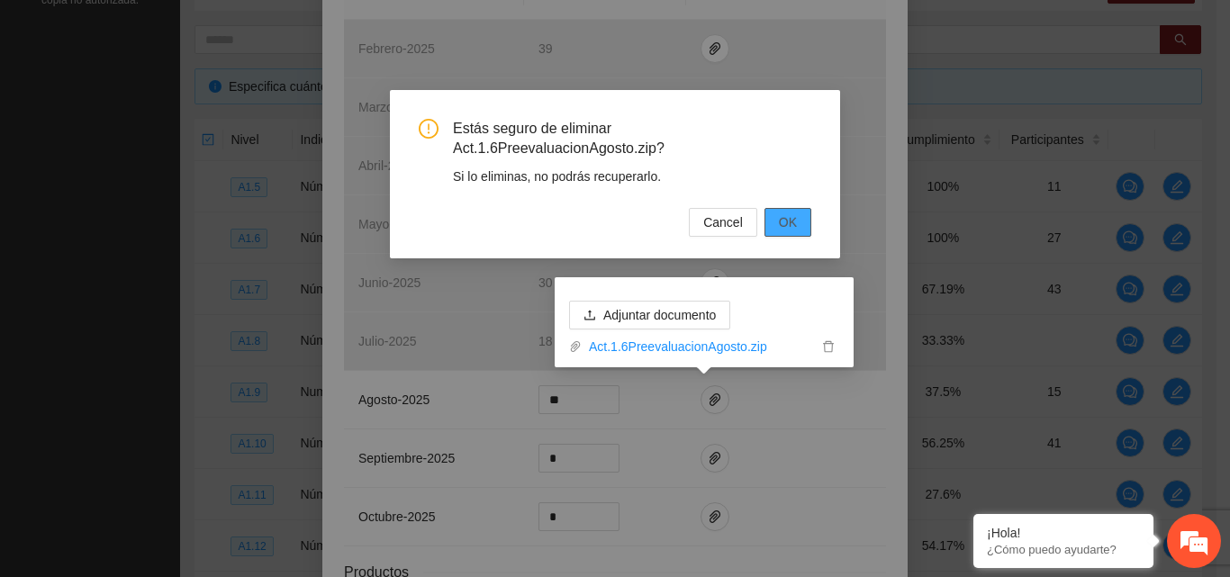
click at [783, 221] on span "OK" at bounding box center [788, 223] width 18 height 20
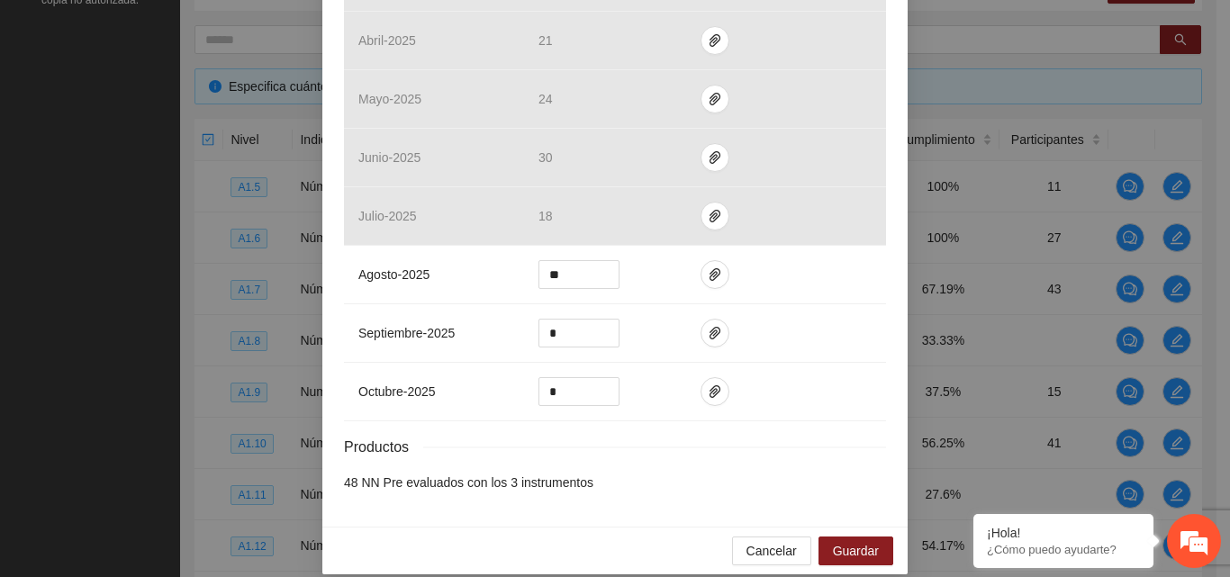
scroll to position [593, 0]
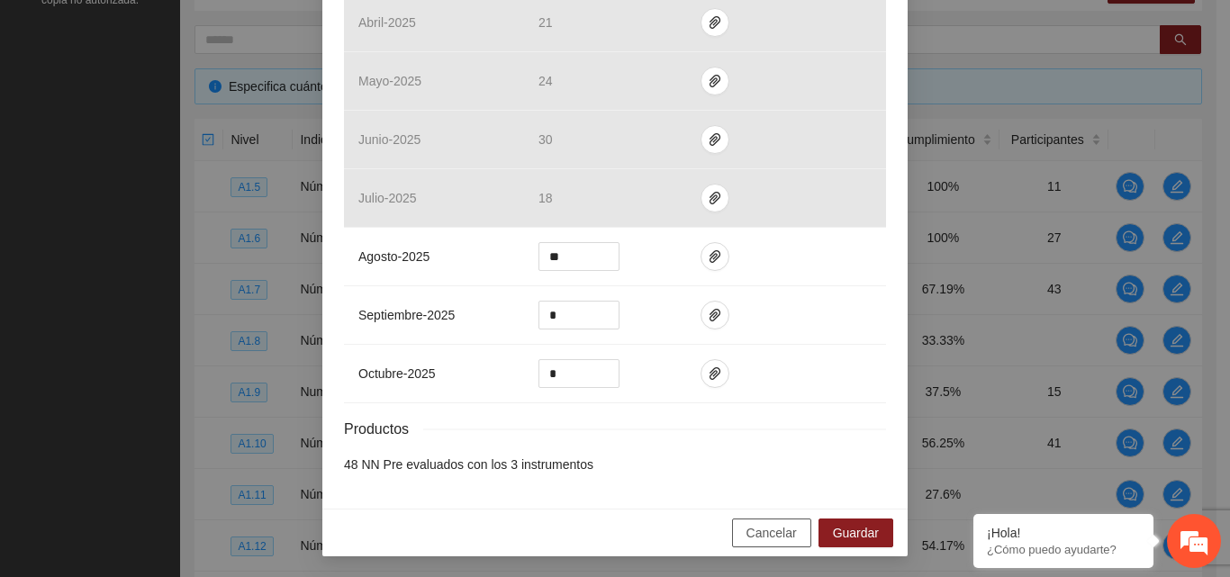
click at [786, 533] on span "Cancelar" at bounding box center [771, 533] width 50 height 20
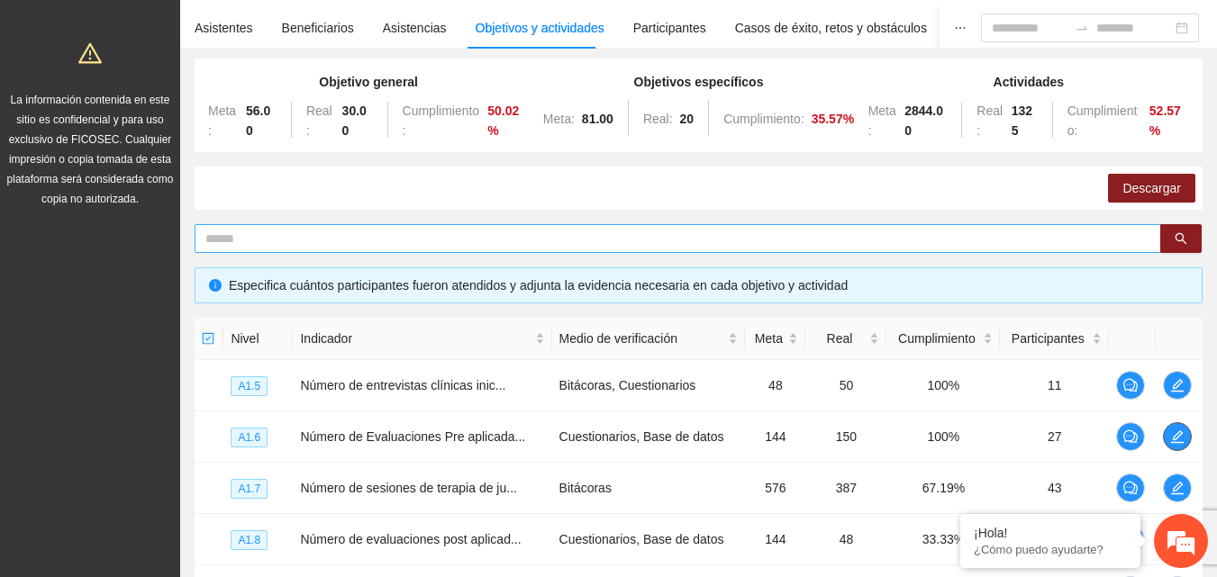
scroll to position [0, 0]
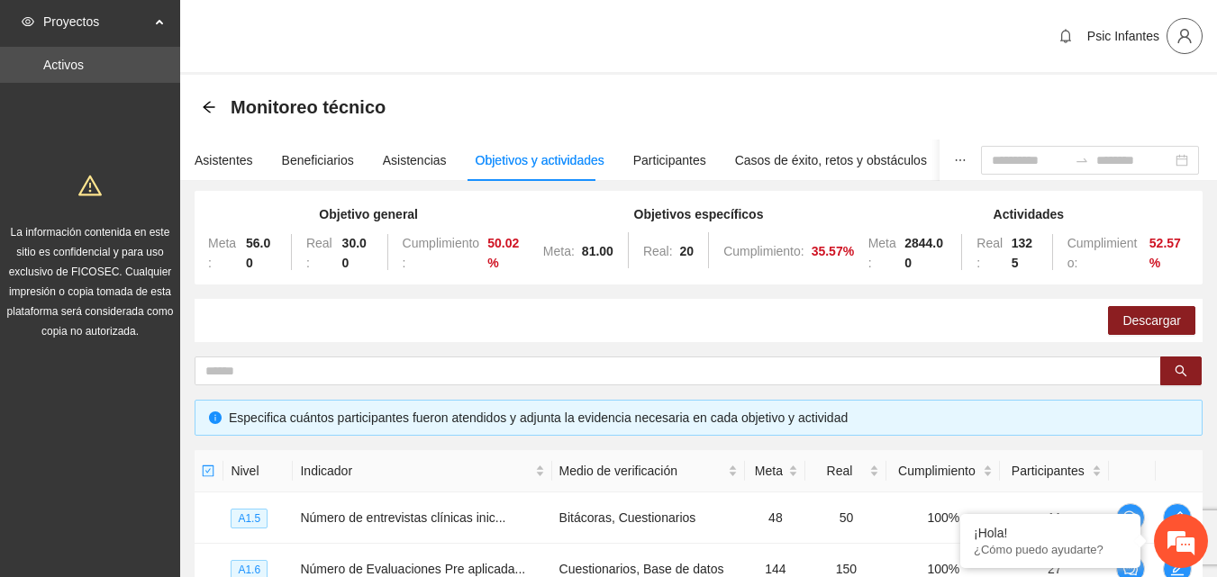
click at [1171, 39] on span "user" at bounding box center [1184, 36] width 34 height 16
click at [1104, 110] on span "Cerrar sesión" at bounding box center [1137, 105] width 113 height 20
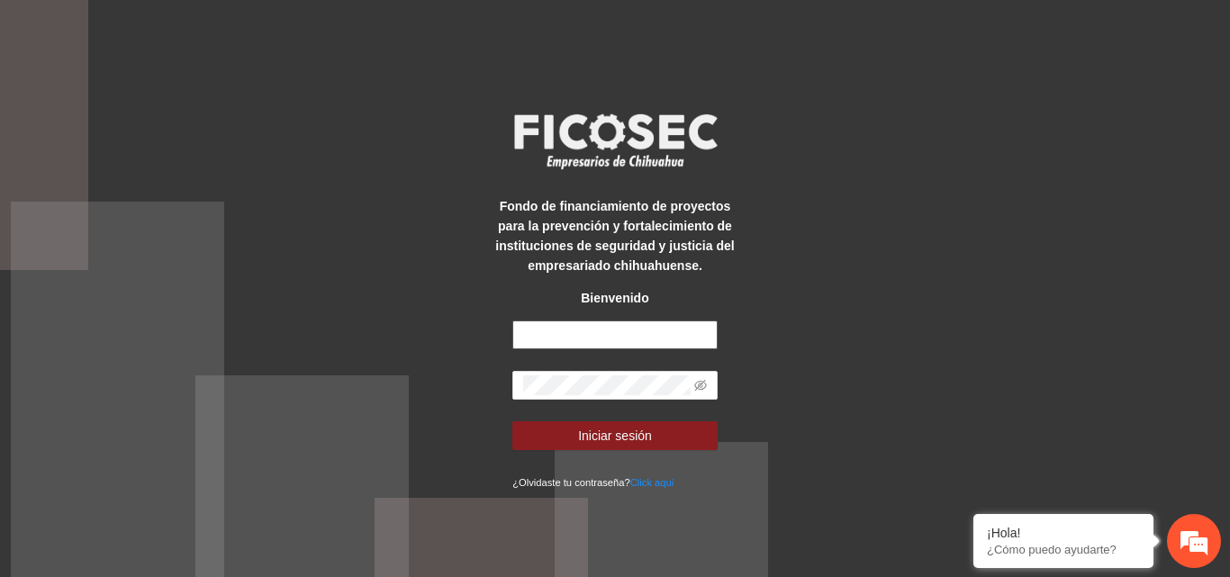
click at [630, 335] on input "text" at bounding box center [614, 335] width 205 height 29
type input "**********"
click at [594, 369] on form "**********" at bounding box center [614, 406] width 205 height 171
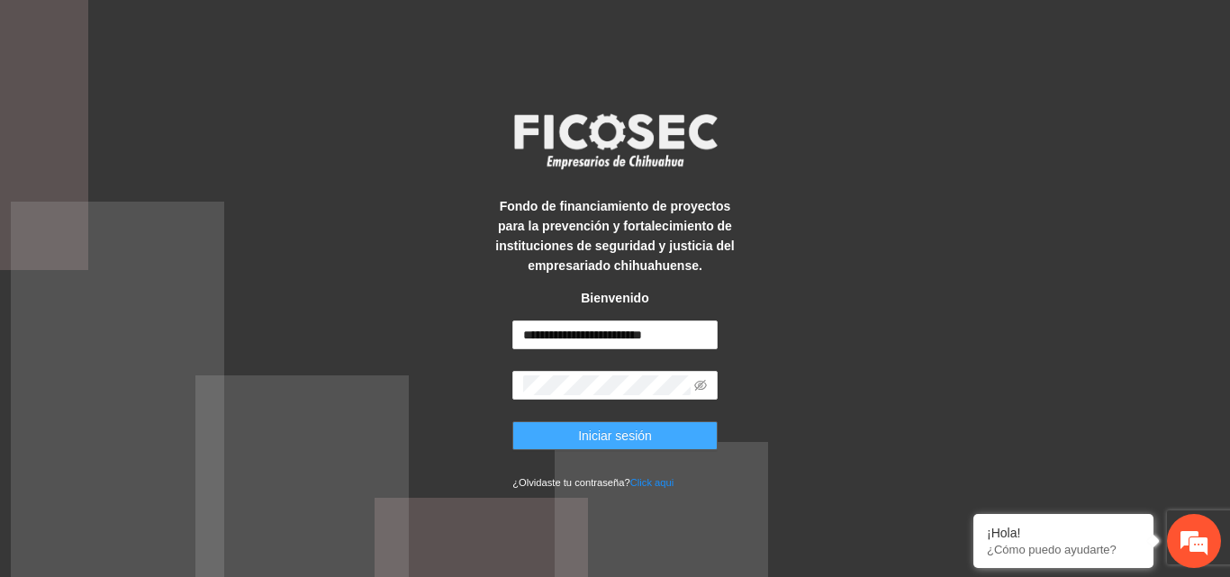
drag, startPoint x: 611, startPoint y: 431, endPoint x: 676, endPoint y: 412, distance: 67.8
click at [612, 431] on span "Iniciar sesión" at bounding box center [615, 436] width 74 height 20
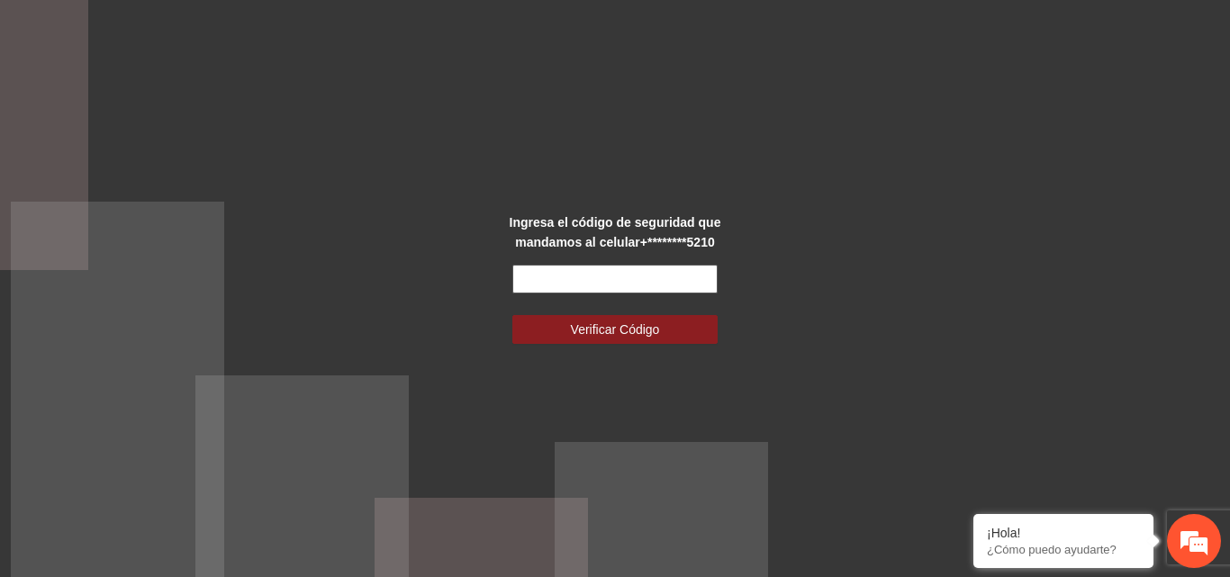
click at [564, 277] on input "text" at bounding box center [614, 279] width 205 height 29
type input "******"
click at [512, 315] on button "Verificar Código" at bounding box center [614, 329] width 205 height 29
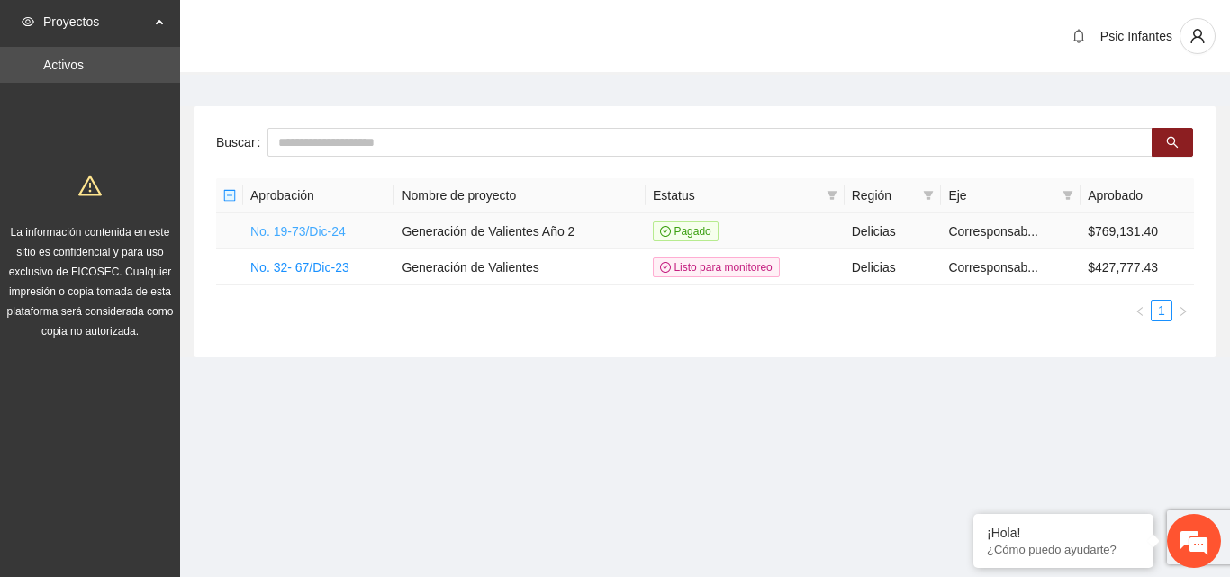
click at [318, 228] on link "No. 19-73/Dic-24" at bounding box center [297, 231] width 95 height 14
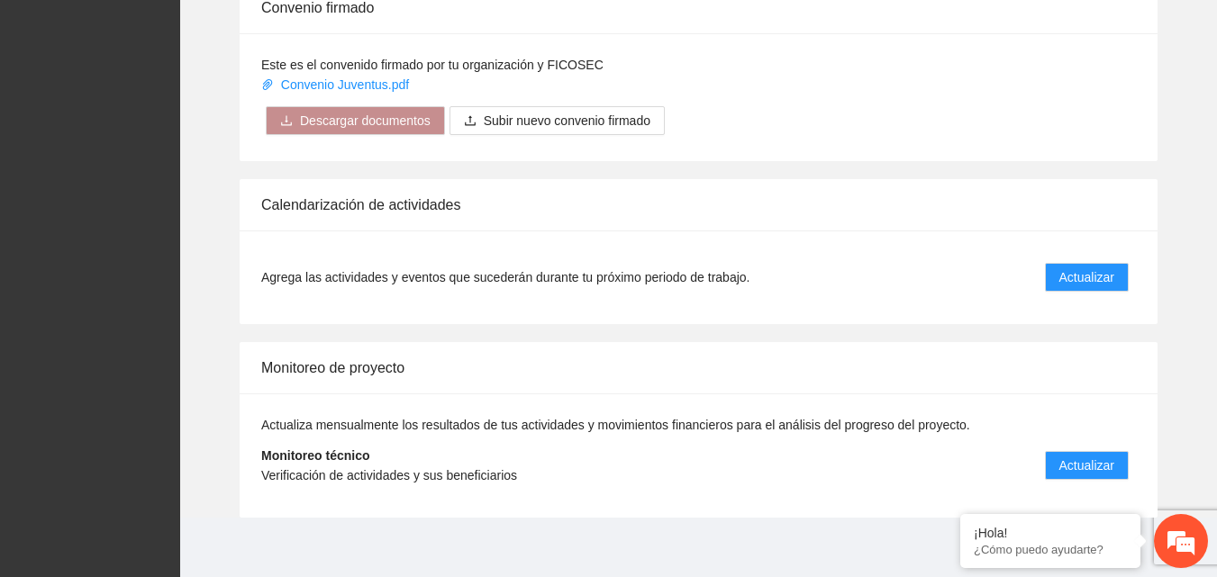
scroll to position [1472, 0]
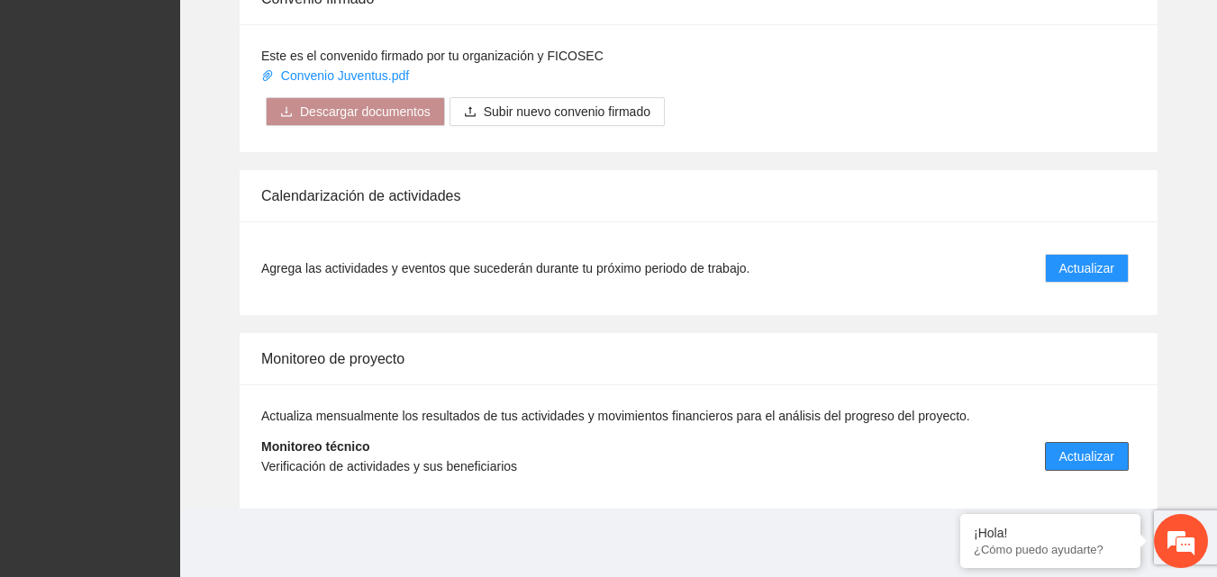
click at [1090, 461] on span "Actualizar" at bounding box center [1086, 457] width 55 height 20
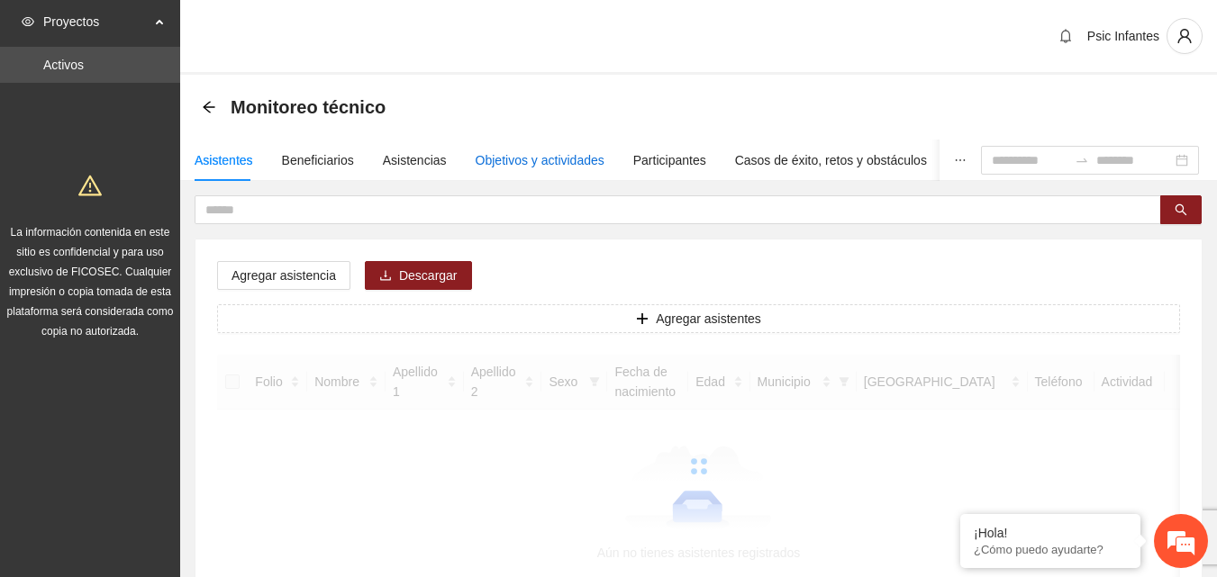
click at [522, 156] on div "Objetivos y actividades" at bounding box center [539, 160] width 129 height 20
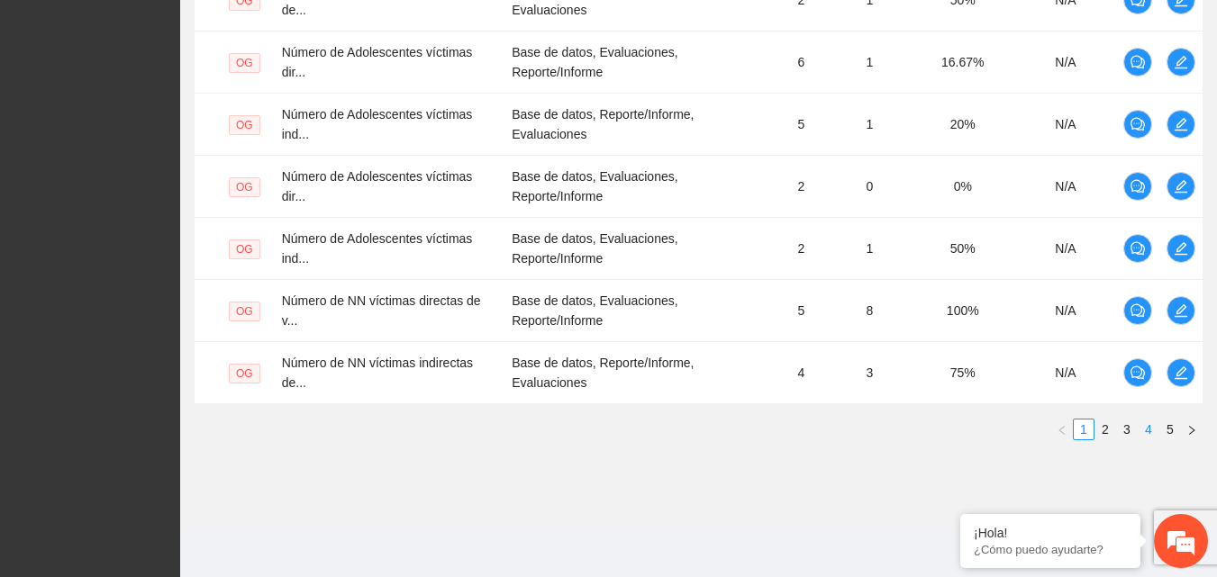
click at [1147, 430] on link "4" at bounding box center [1148, 430] width 20 height 20
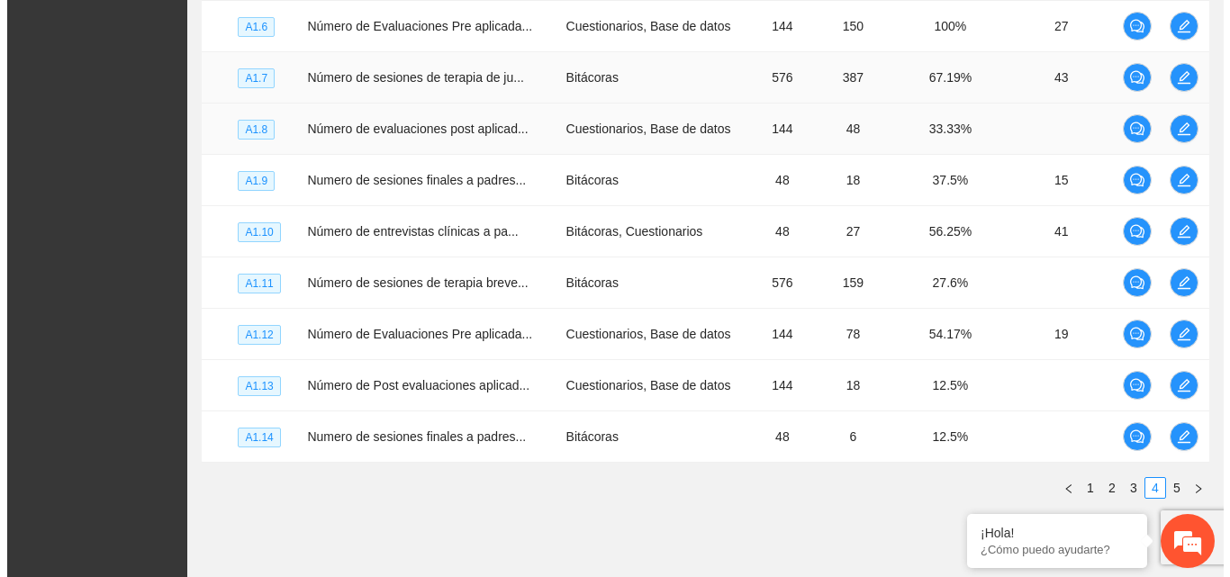
scroll to position [511, 0]
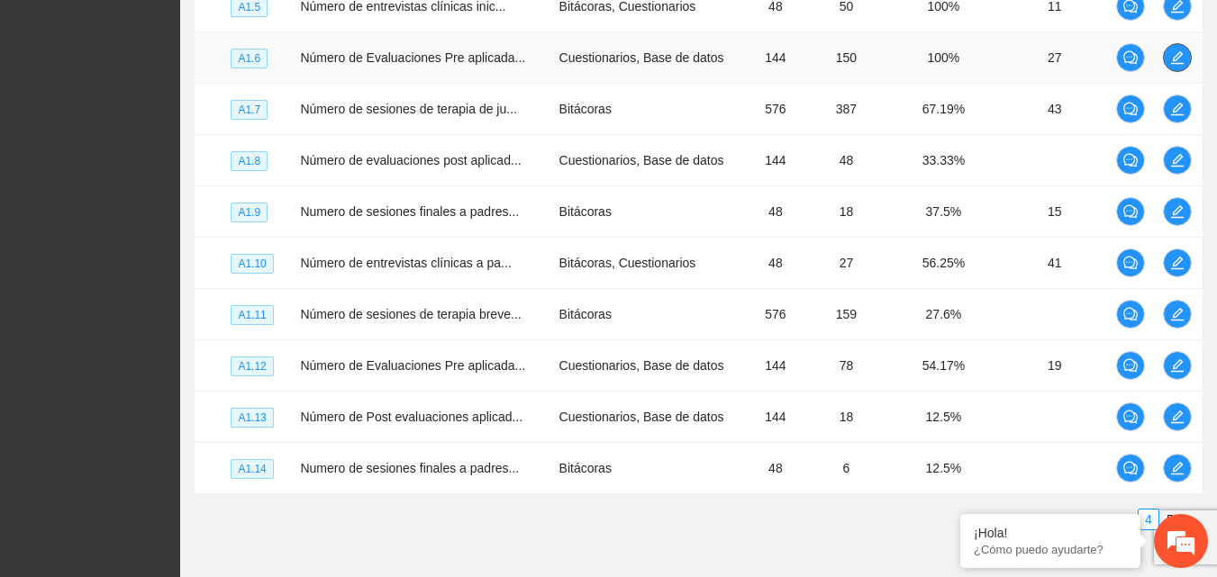
click at [1178, 54] on icon "edit" at bounding box center [1177, 57] width 13 height 13
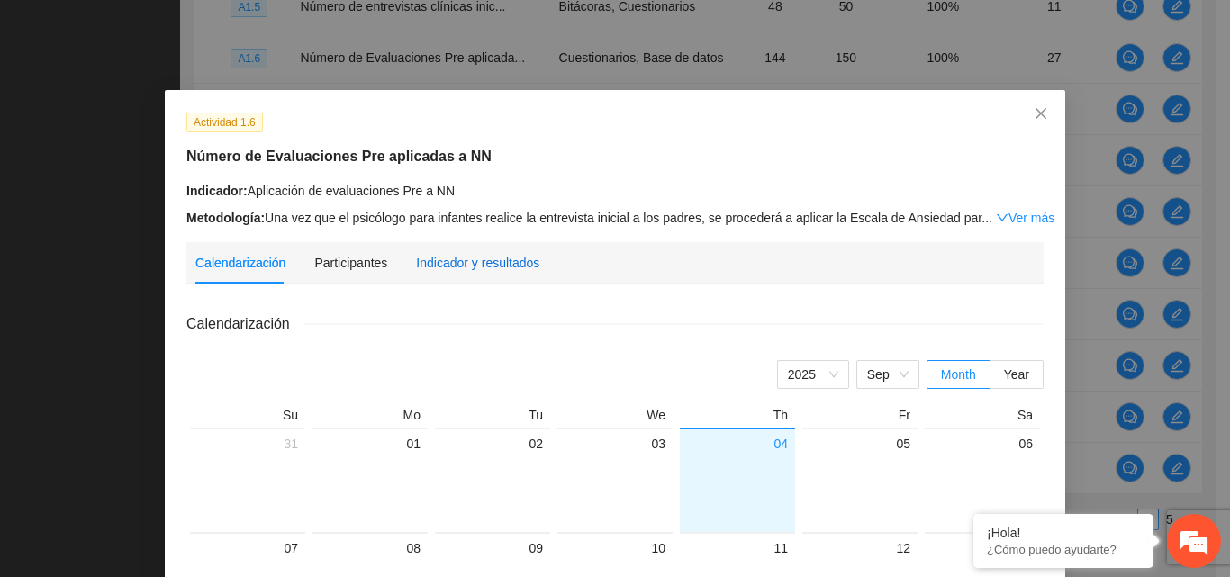
click at [494, 268] on div "Indicador y resultados" at bounding box center [477, 263] width 123 height 20
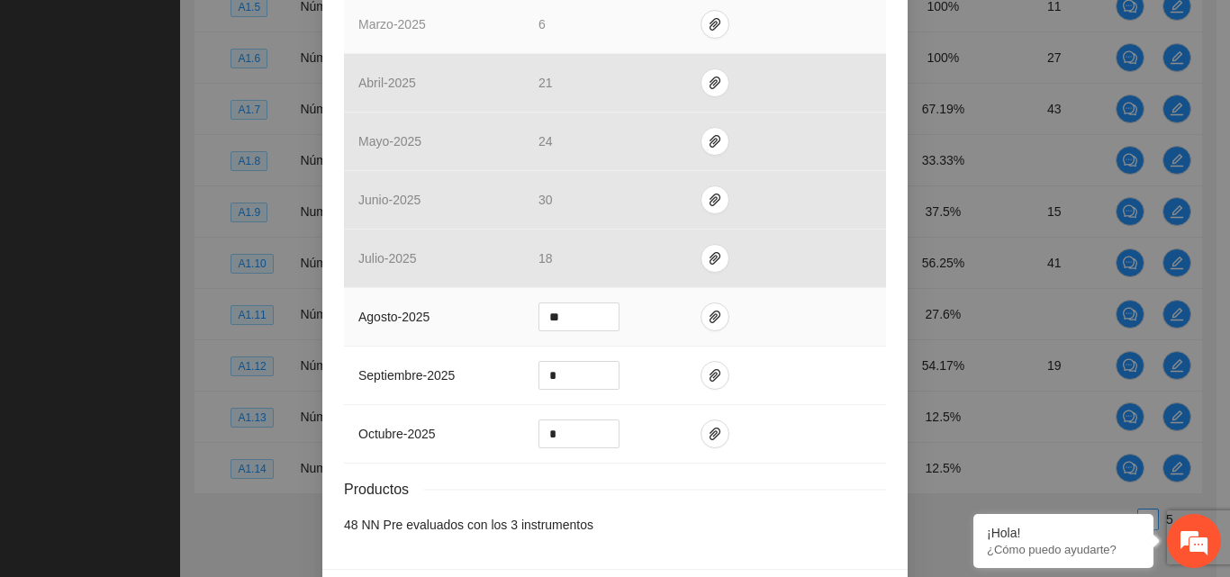
scroll to position [540, 0]
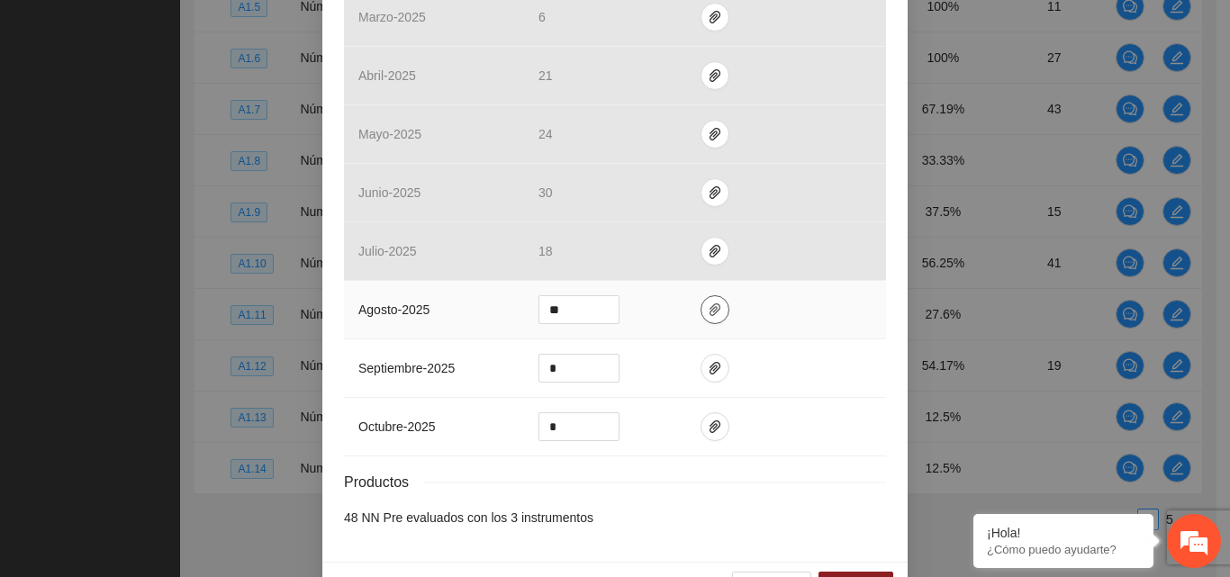
click at [710, 304] on icon "paper-clip" at bounding box center [715, 309] width 11 height 13
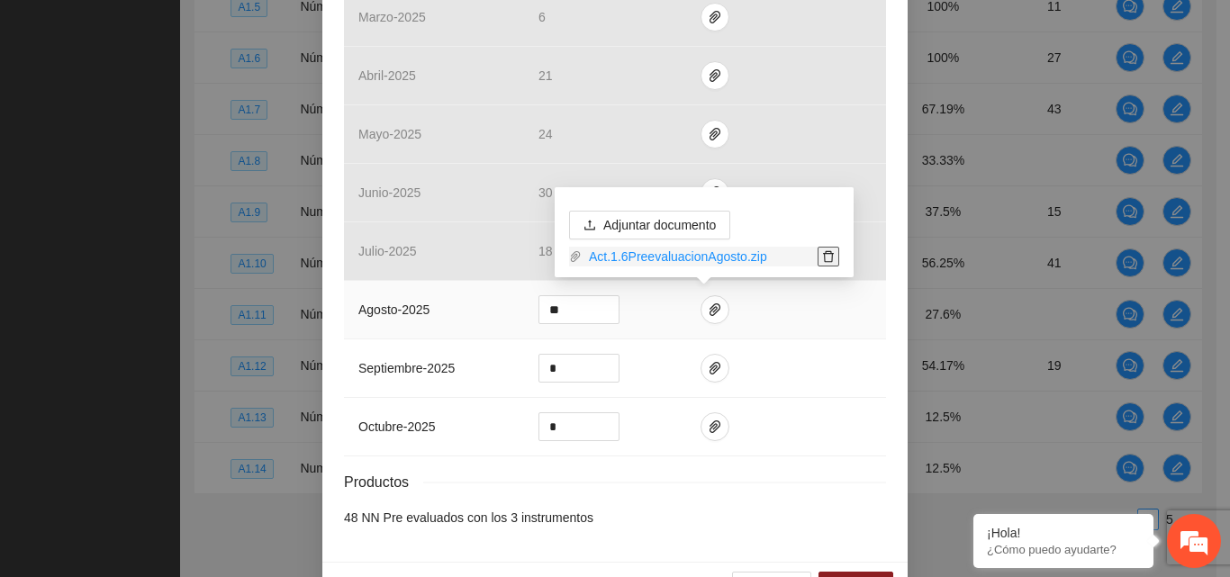
click at [828, 259] on icon "delete" at bounding box center [828, 256] width 13 height 13
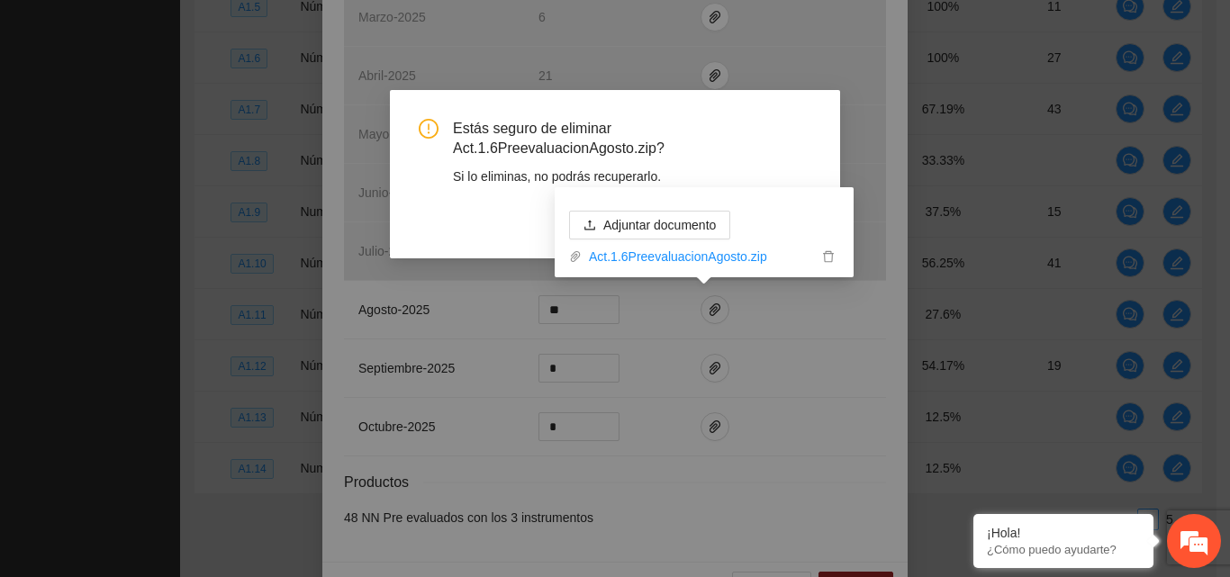
click at [801, 167] on div "Si lo eliminas, no podrás recuperarlo." at bounding box center [632, 177] width 358 height 20
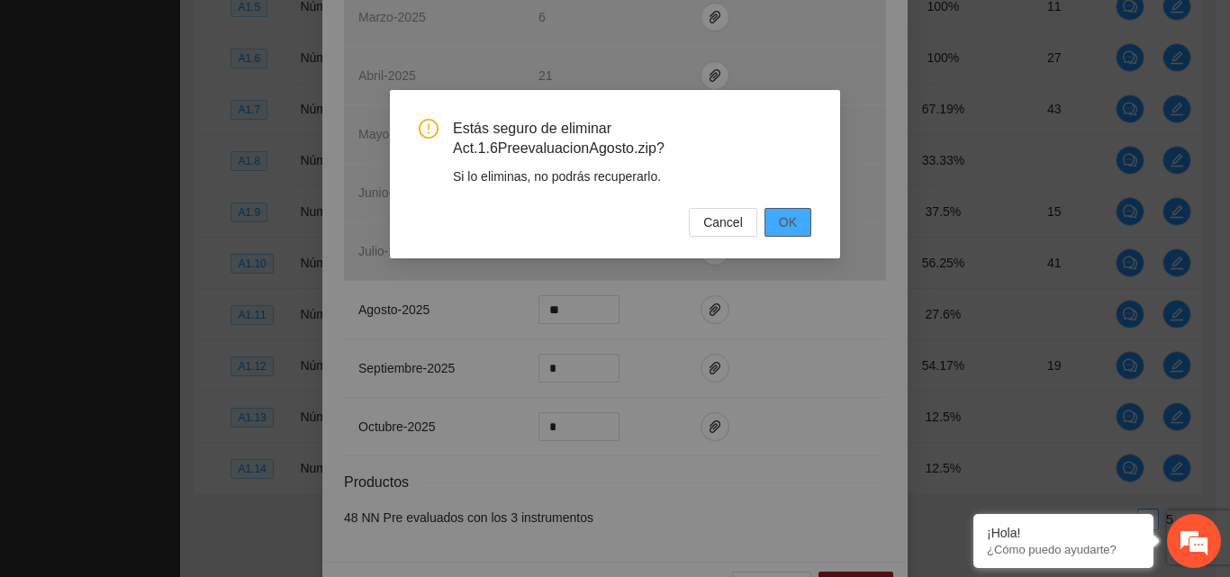
click at [794, 228] on span "OK" at bounding box center [788, 223] width 18 height 20
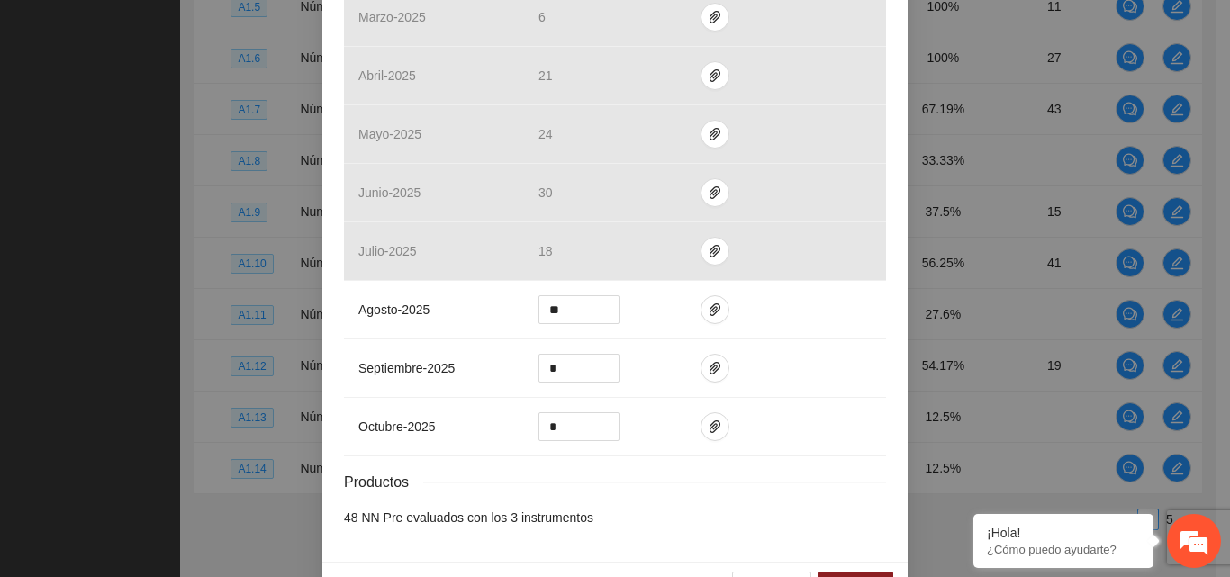
scroll to position [593, 0]
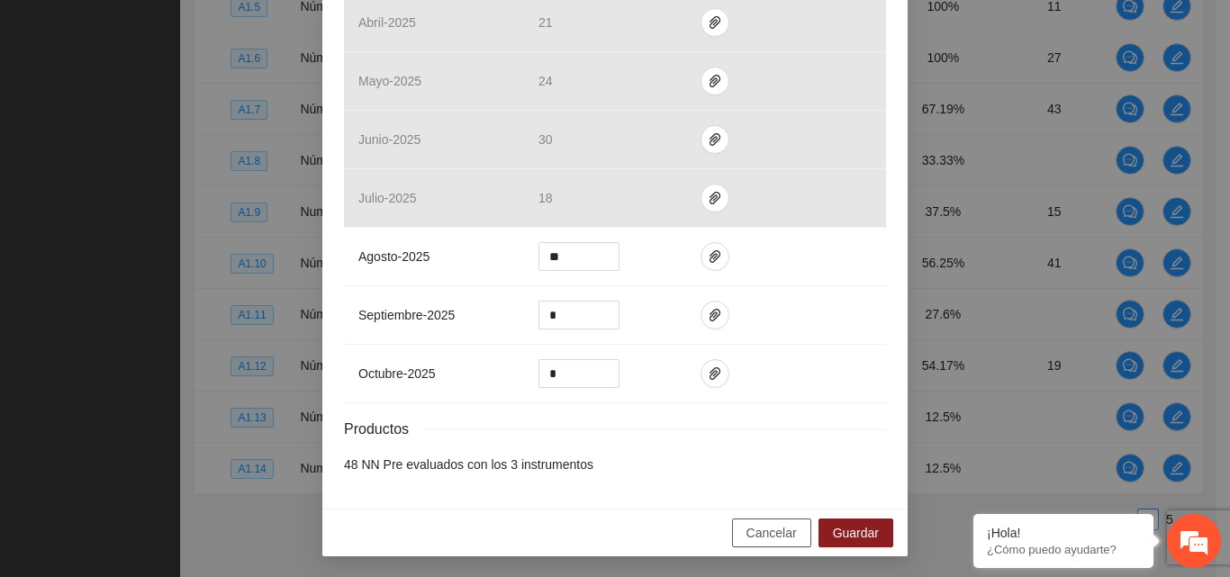
click at [759, 528] on span "Cancelar" at bounding box center [771, 533] width 50 height 20
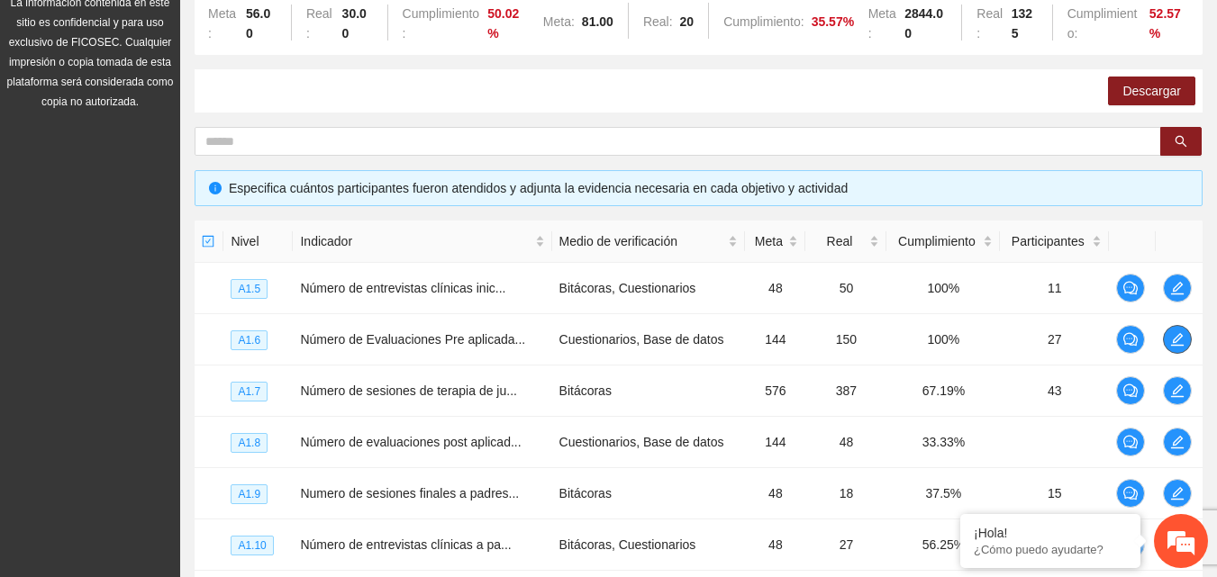
scroll to position [113, 0]
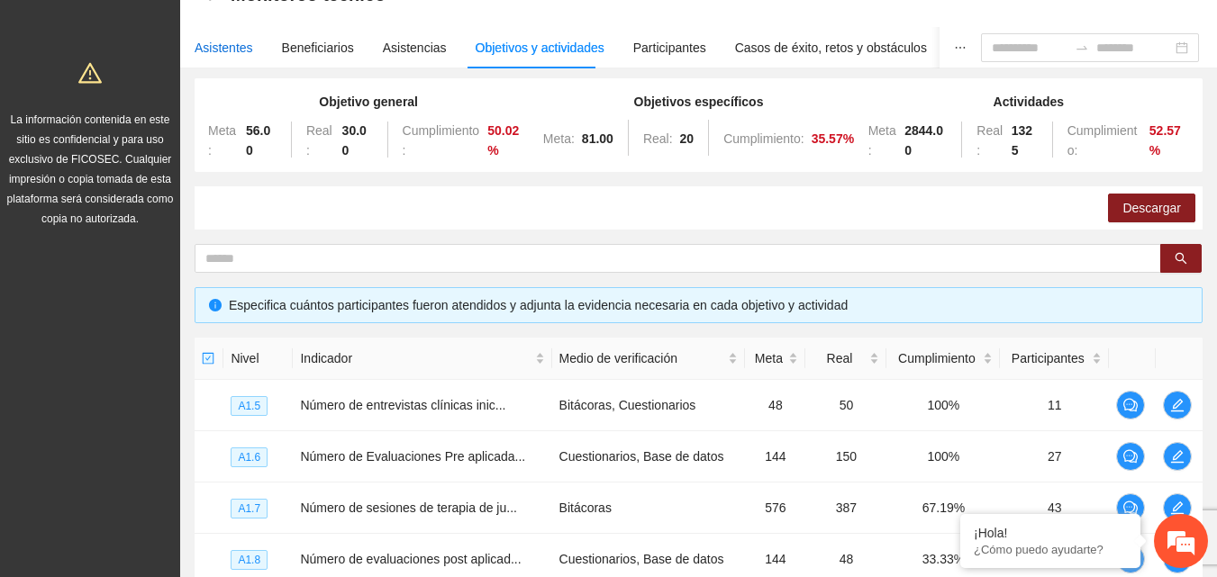
click at [225, 50] on div "Asistentes" at bounding box center [223, 48] width 59 height 20
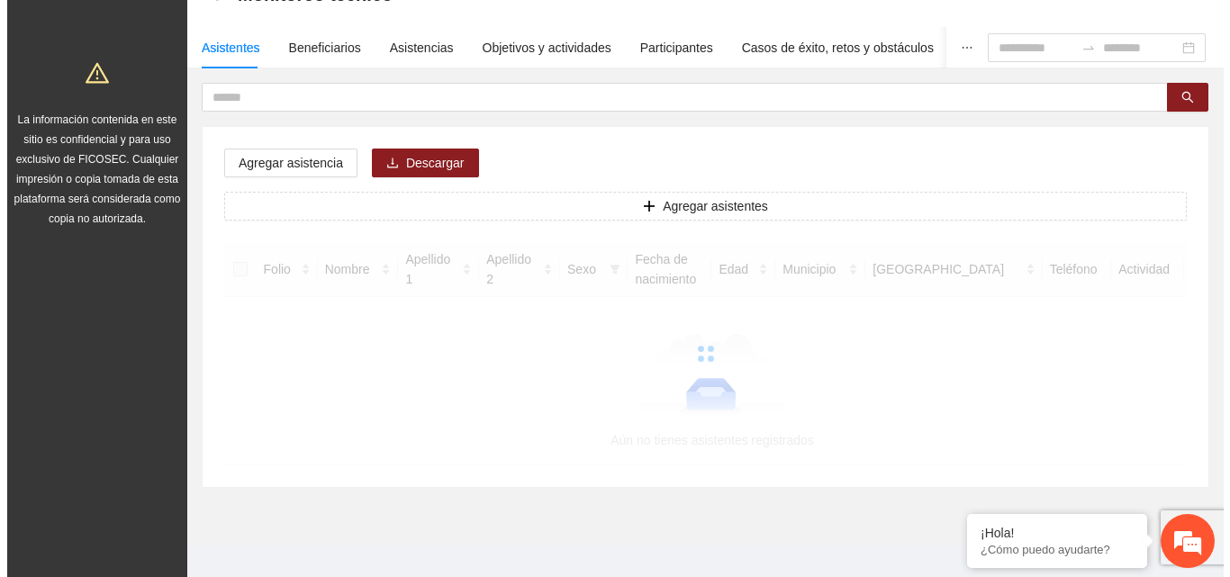
scroll to position [0, 0]
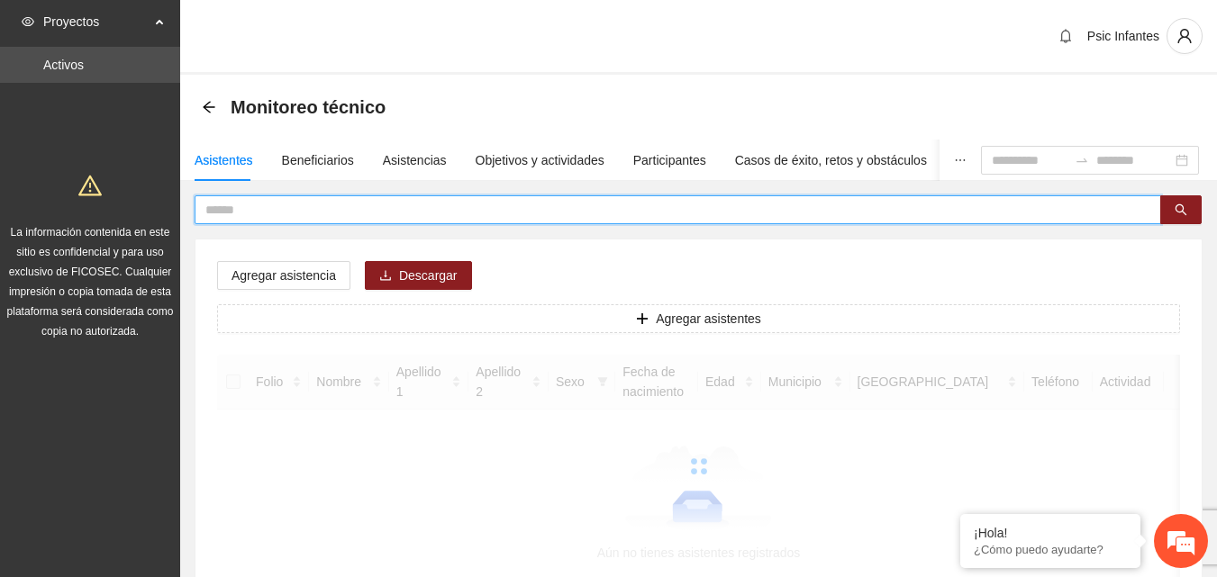
click at [287, 209] on input "text" at bounding box center [670, 210] width 930 height 20
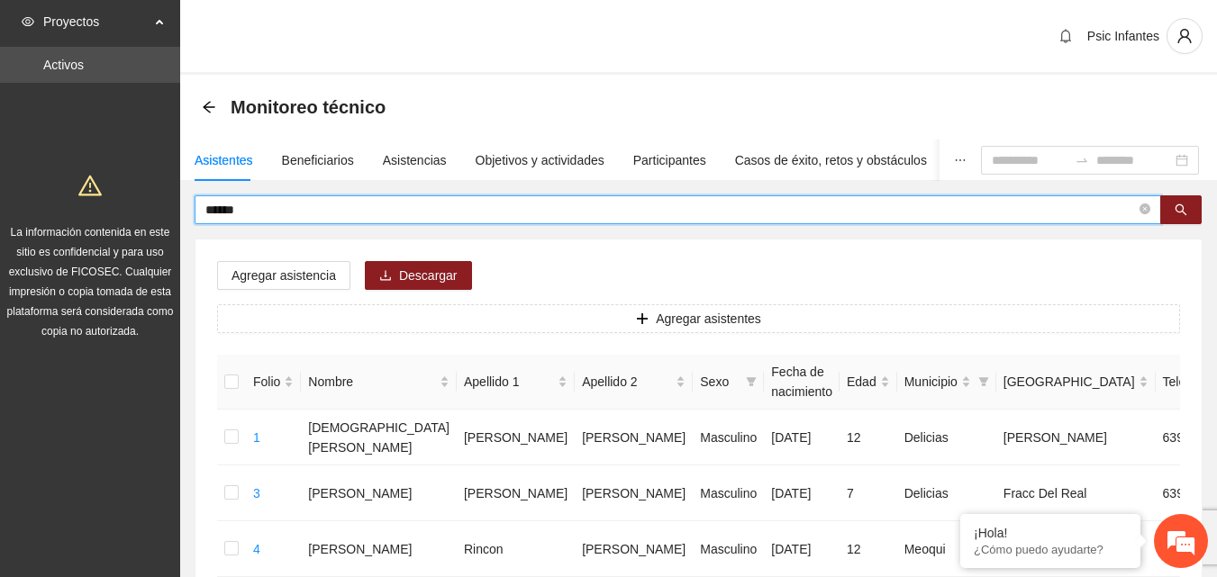
type input "******"
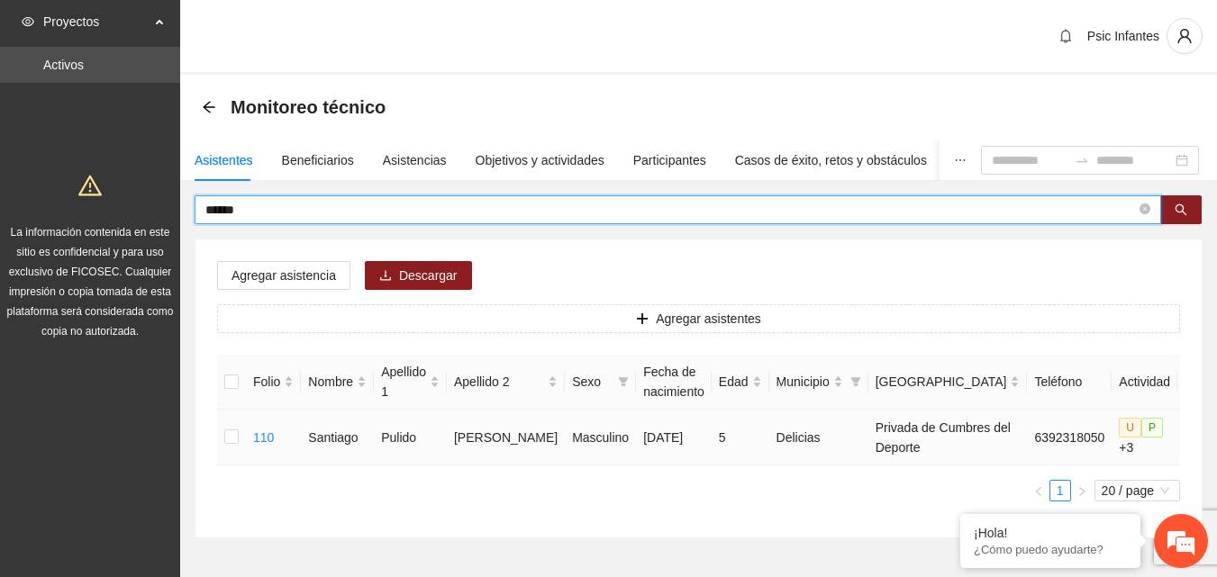
click at [1191, 445] on icon "edit" at bounding box center [1198, 437] width 14 height 14
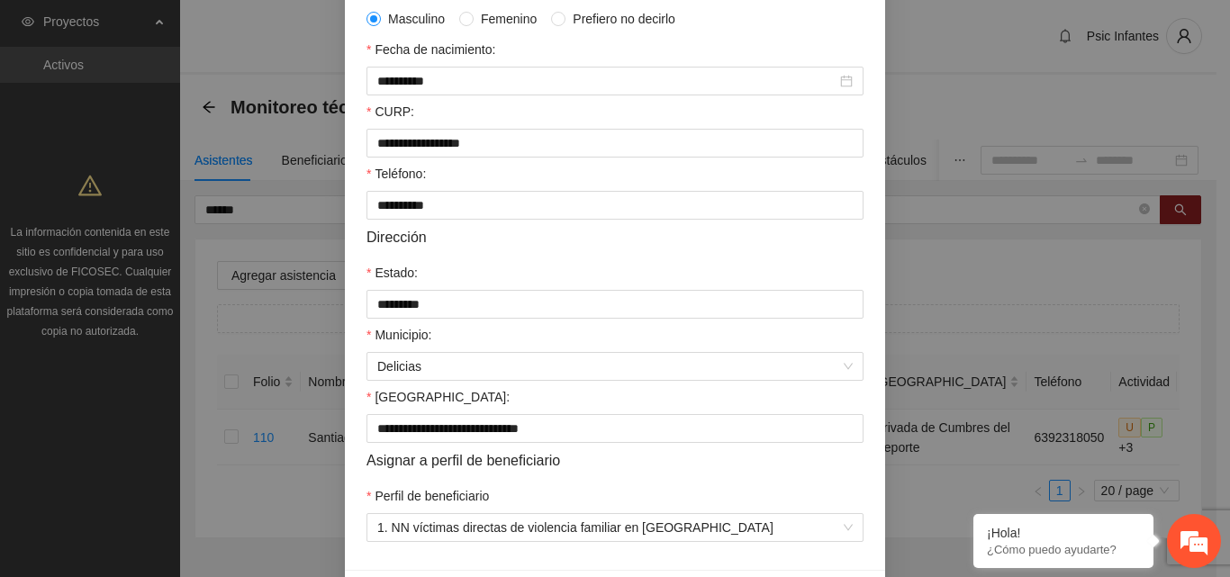
scroll to position [469, 0]
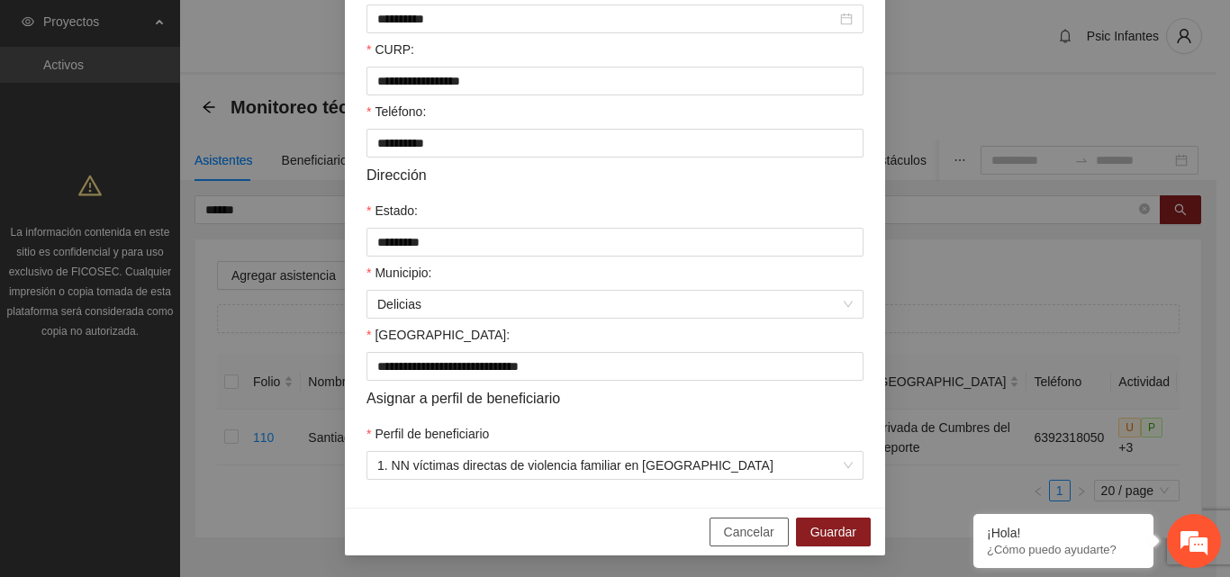
click at [751, 526] on span "Cancelar" at bounding box center [749, 532] width 50 height 20
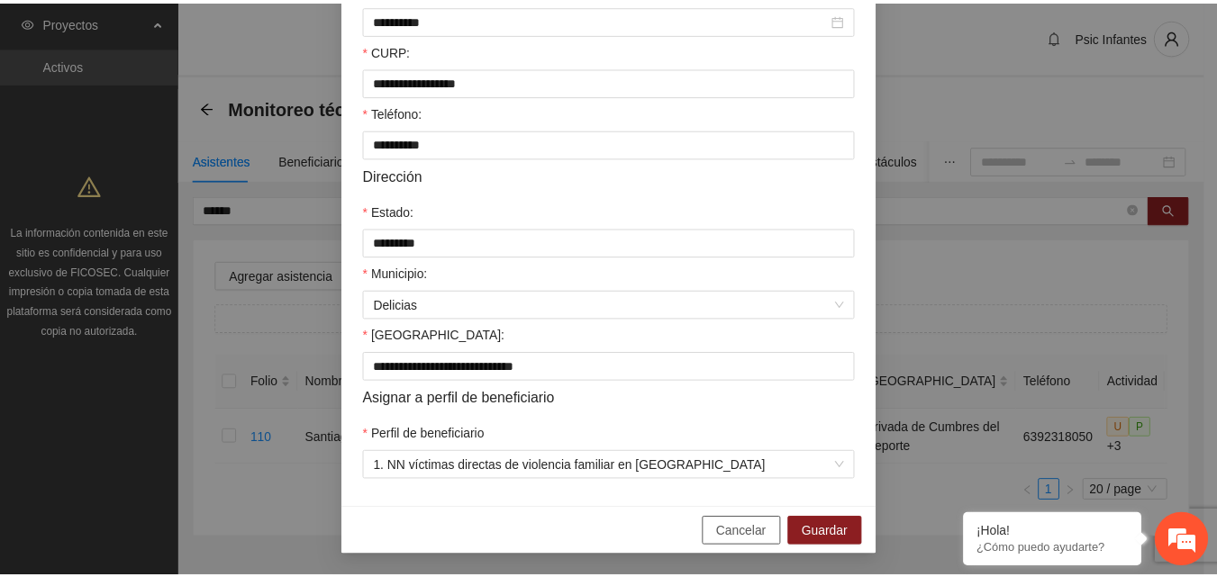
scroll to position [379, 0]
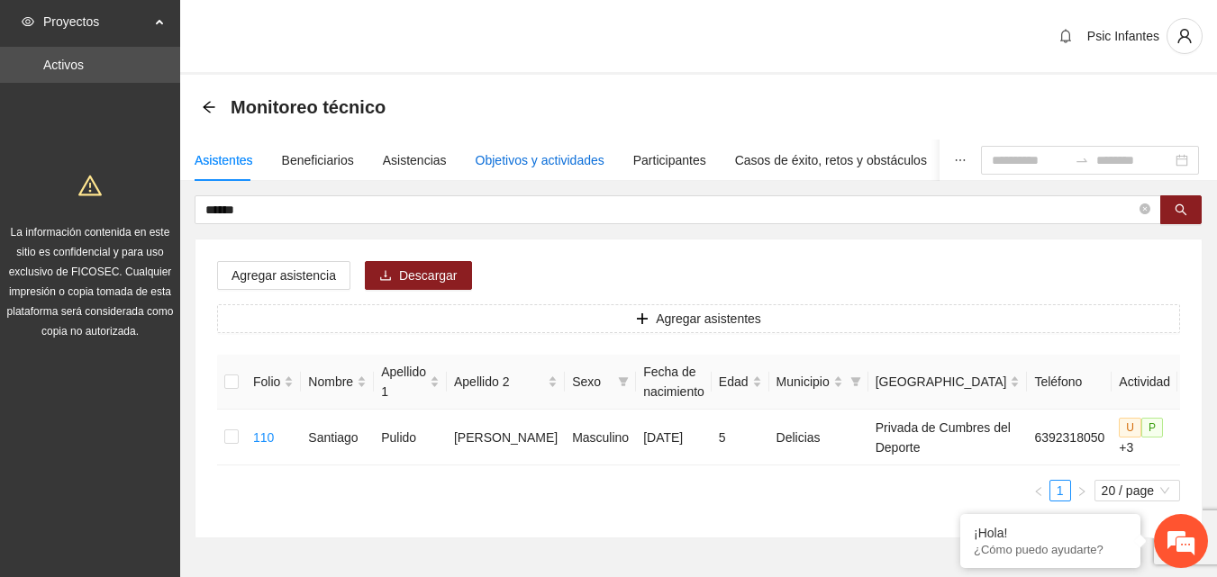
click at [498, 162] on div "Objetivos y actividades" at bounding box center [539, 160] width 129 height 20
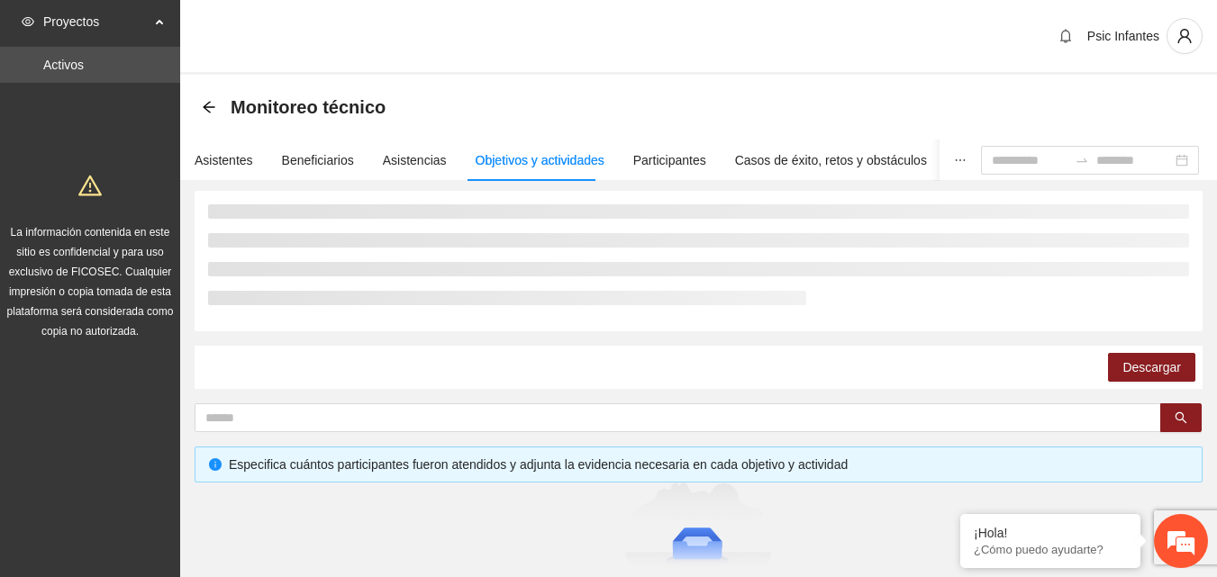
click at [514, 71] on div "Psic Infantes" at bounding box center [698, 37] width 1036 height 75
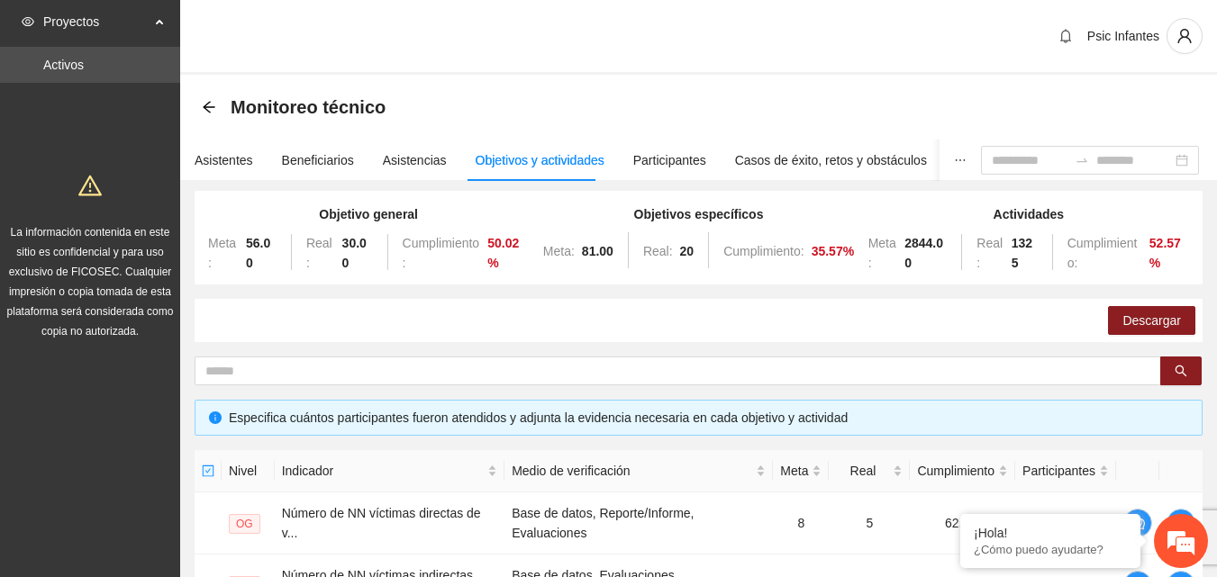
click at [514, 71] on div "Psic Infantes" at bounding box center [698, 37] width 1036 height 75
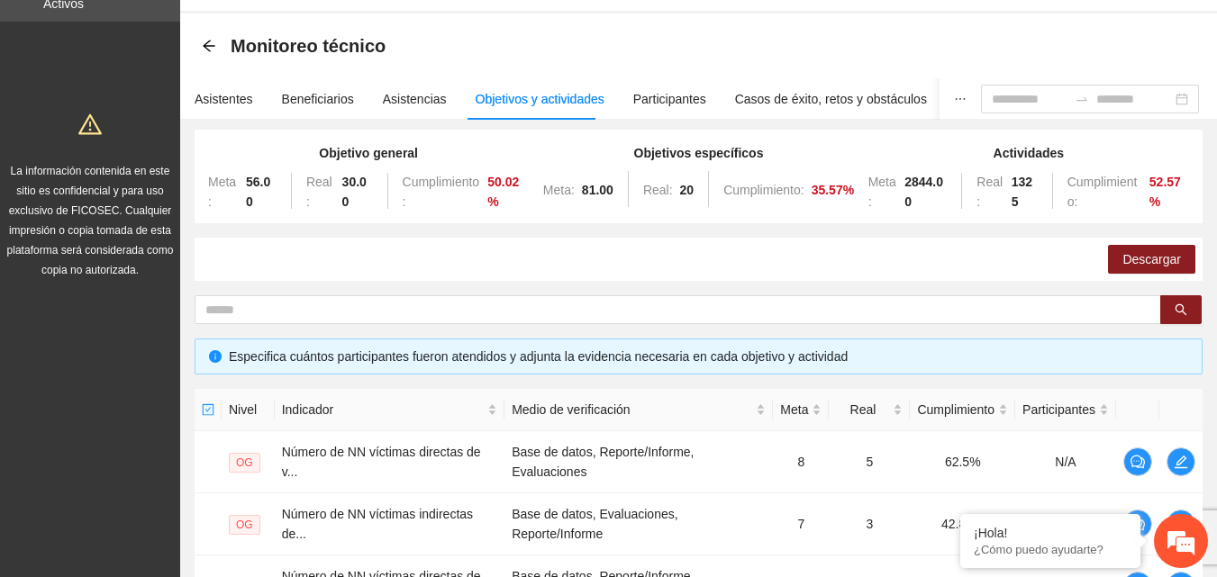
scroll to position [0, 0]
